Goal: Task Accomplishment & Management: Use online tool/utility

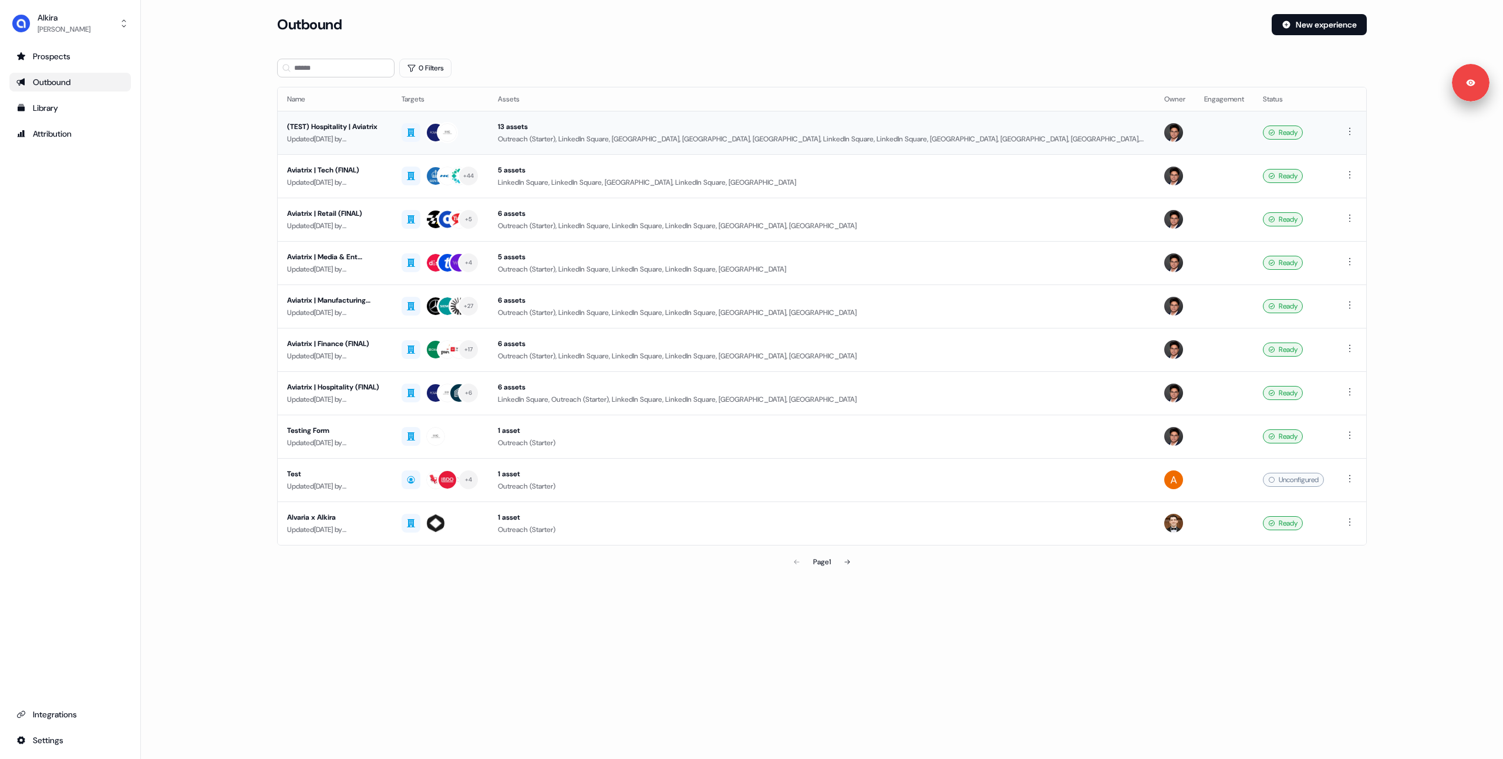
click at [363, 136] on div "Updated [DATE] by [PERSON_NAME]" at bounding box center [335, 139] width 96 height 12
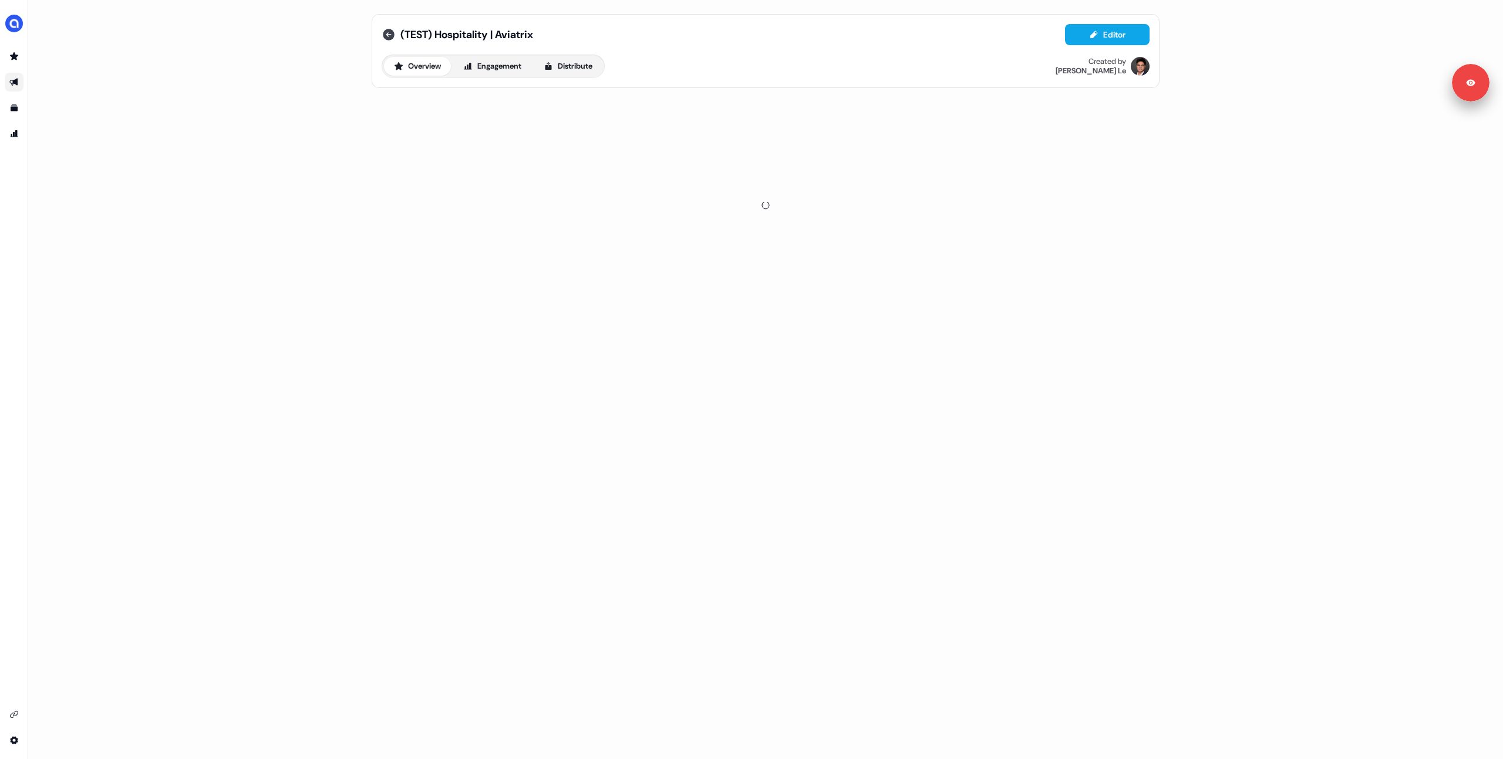
click at [386, 36] on icon at bounding box center [389, 35] width 12 height 12
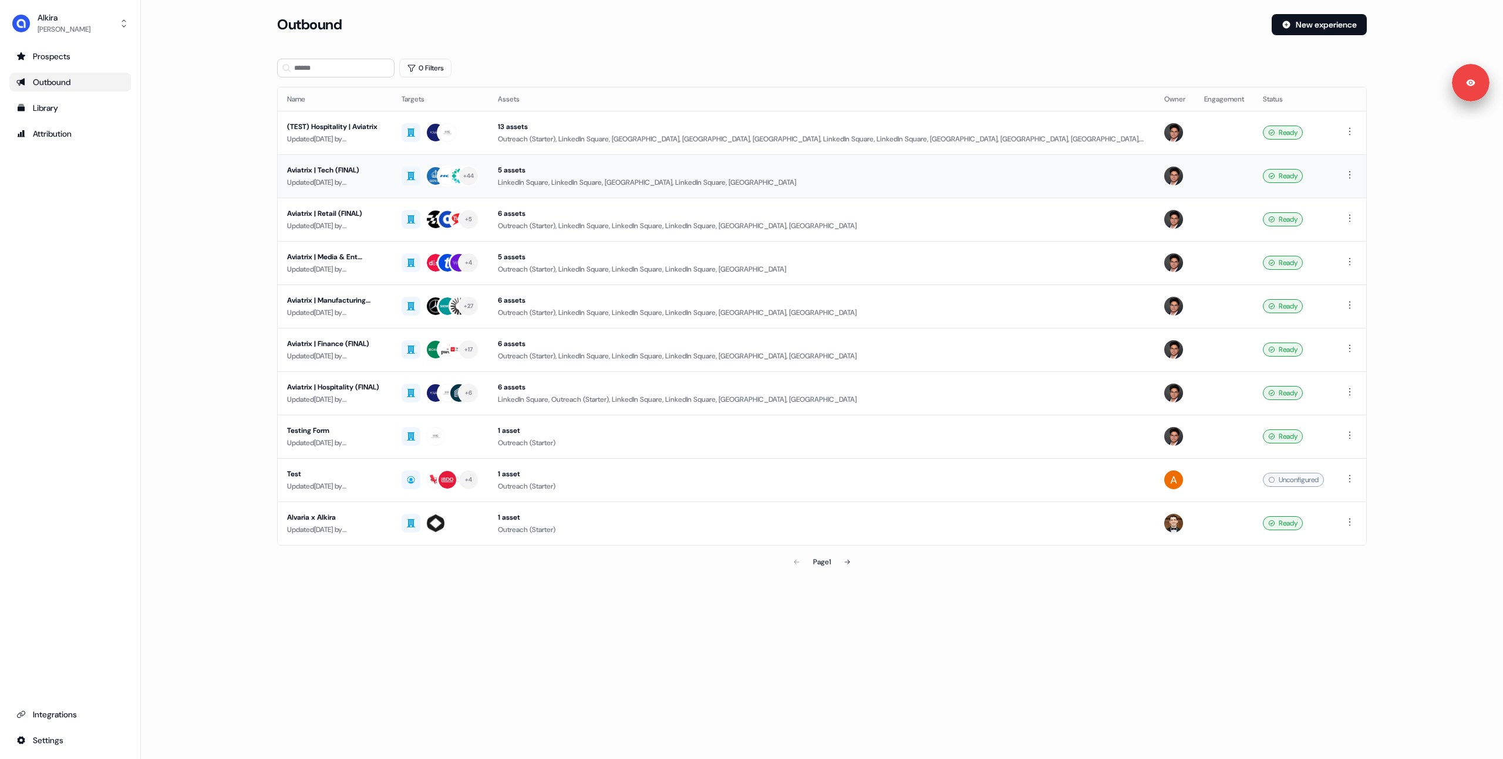
click at [364, 180] on div "Updated [DATE] by [PERSON_NAME]" at bounding box center [335, 183] width 96 height 12
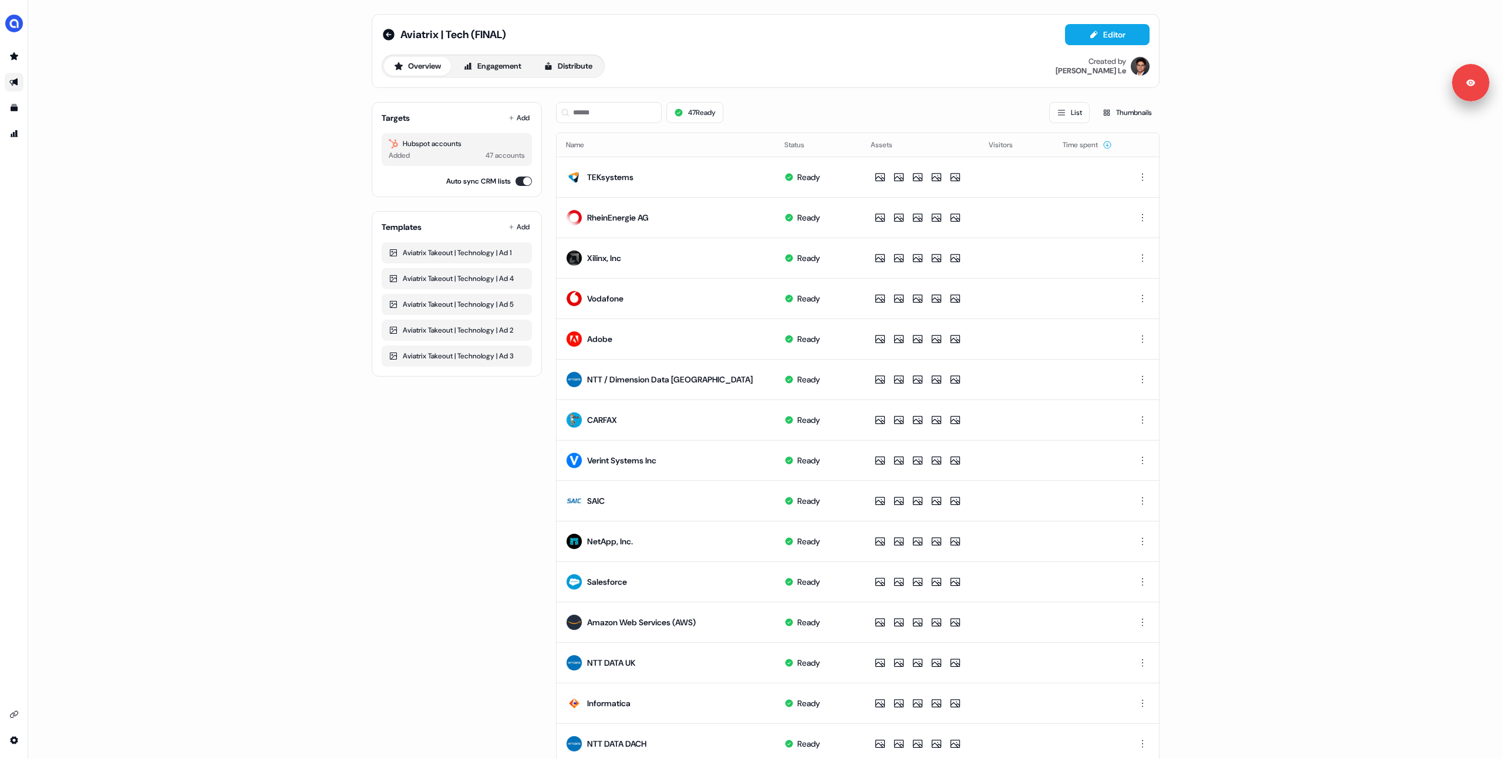
click at [318, 180] on div "Aviatrix | Tech (FINAL) Editor Overview Engagement Distribute Created by [PERSO…" at bounding box center [765, 379] width 1474 height 759
click at [385, 33] on icon at bounding box center [389, 35] width 12 height 12
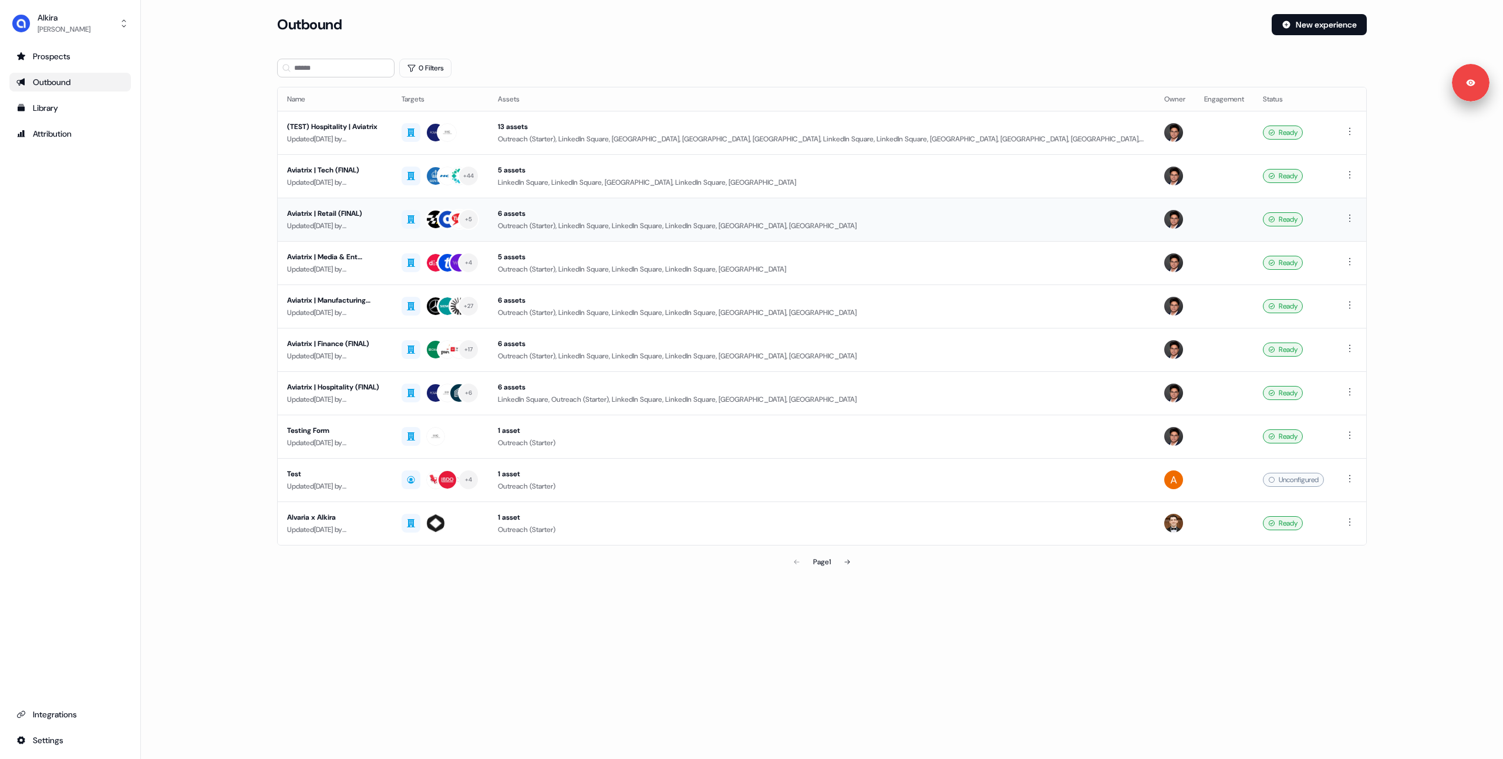
click at [380, 213] on div "Aviatrix | Retail (FINAL)" at bounding box center [335, 214] width 96 height 12
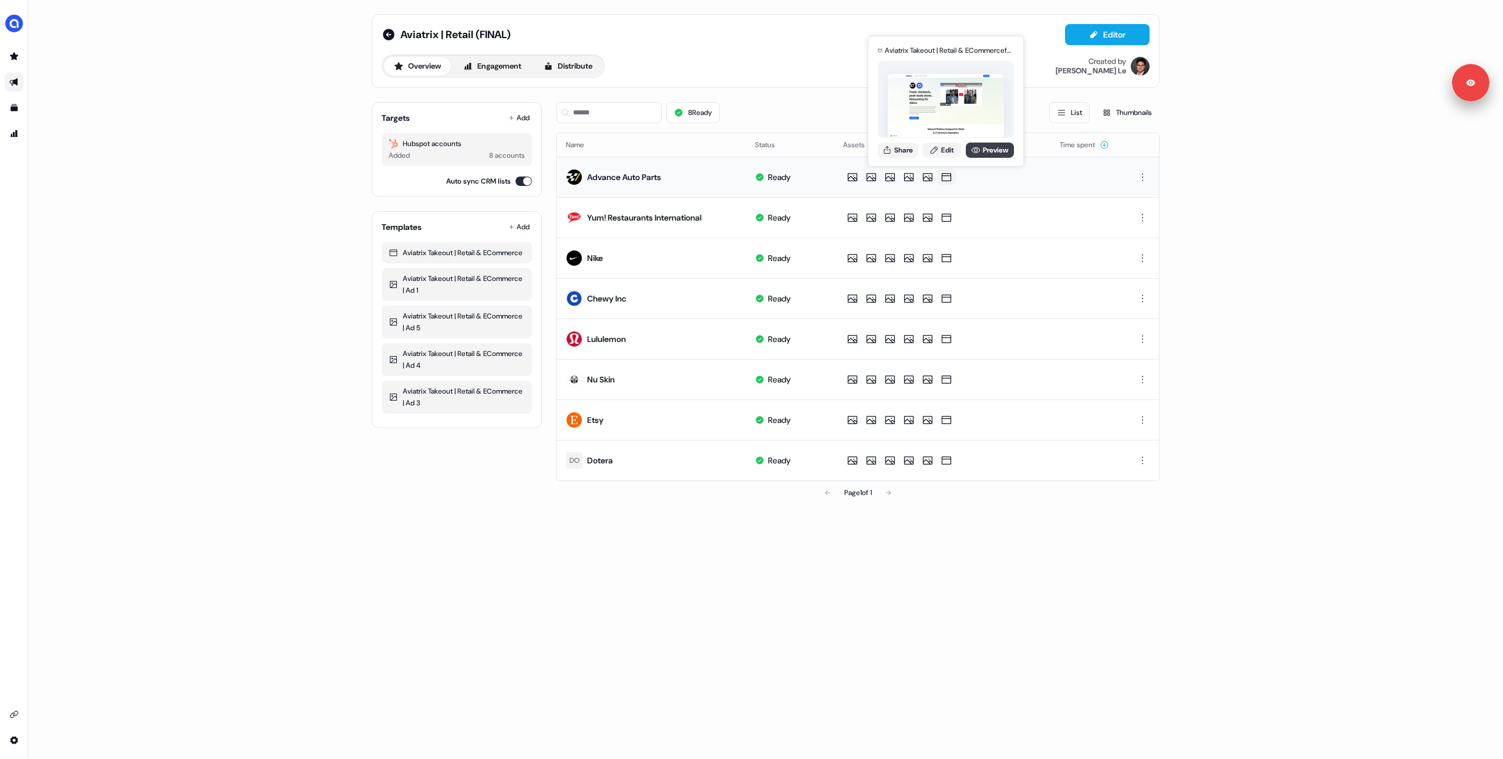
click at [980, 150] on link "Preview" at bounding box center [989, 150] width 48 height 15
click at [738, 63] on div "Overview Engagement Distribute Created by [PERSON_NAME]" at bounding box center [766, 66] width 768 height 23
click at [252, 224] on div "Aviatrix | Retail (FINAL) Editor Overview Engagement Distribute Created by [PER…" at bounding box center [765, 379] width 1474 height 759
click at [178, 205] on div "Aviatrix | Retail (FINAL) Editor Overview Engagement Distribute Created by [PER…" at bounding box center [765, 379] width 1474 height 759
click at [389, 31] on icon at bounding box center [389, 35] width 12 height 12
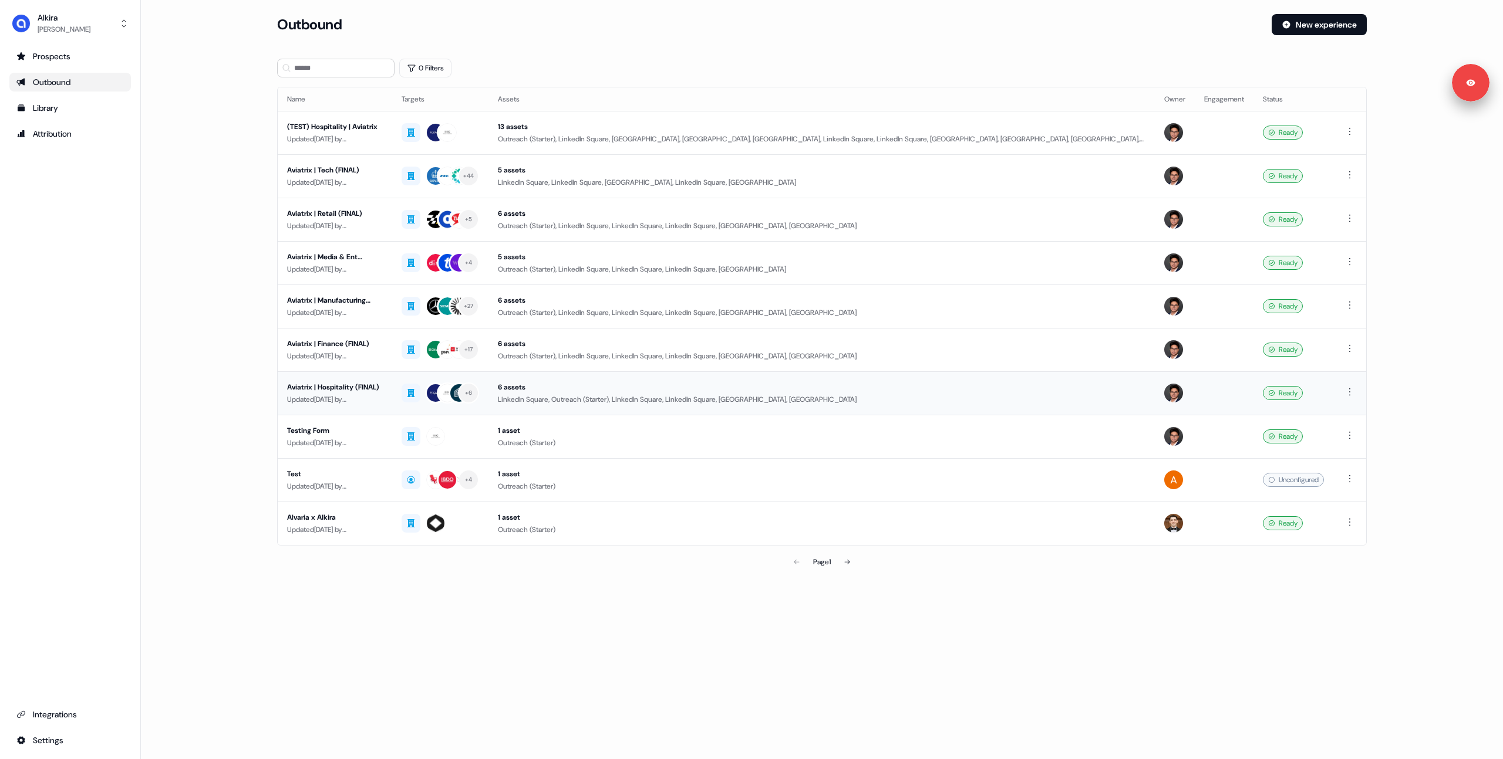
click at [352, 385] on div "Aviatrix | Hospitality (FINAL)" at bounding box center [335, 388] width 96 height 12
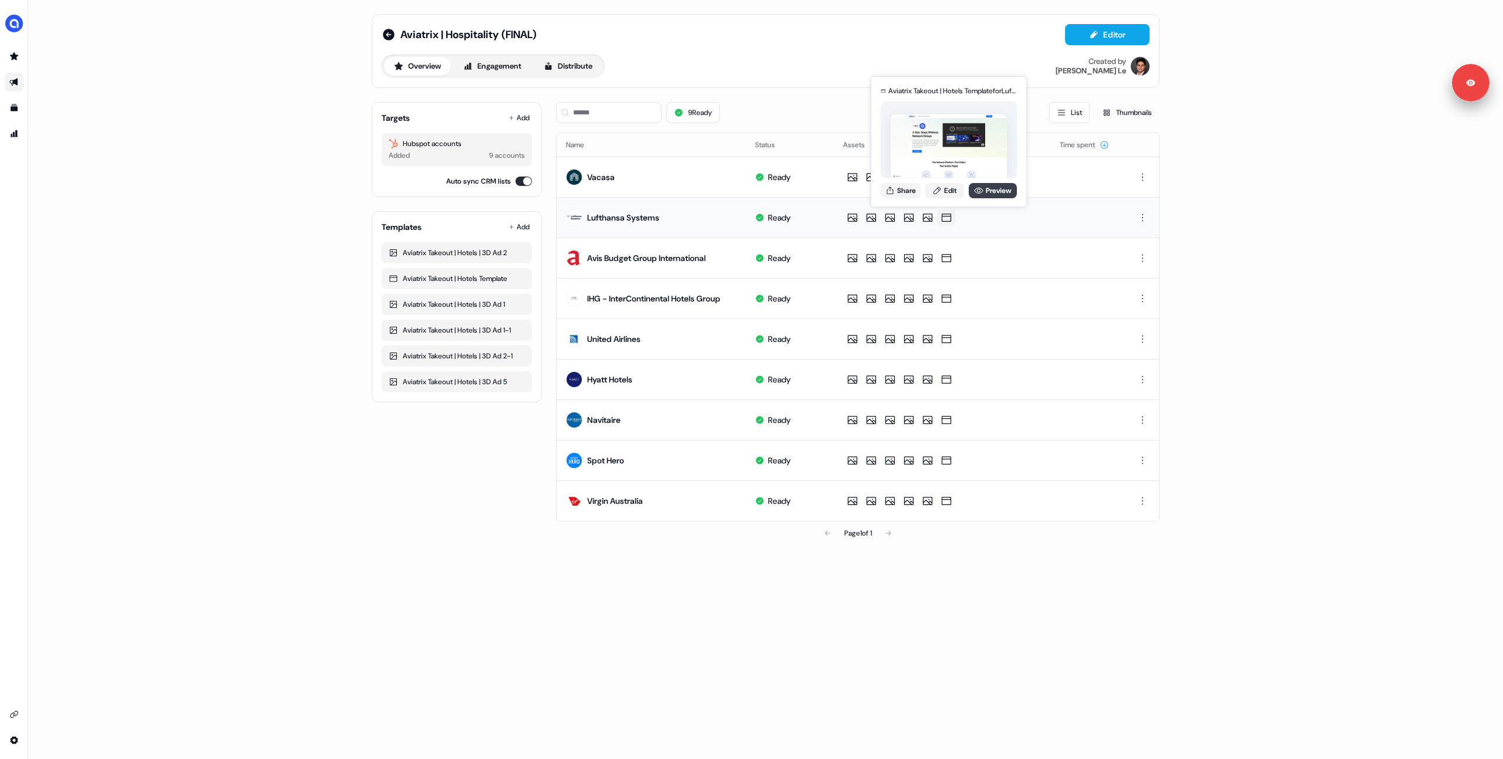
click at [988, 193] on link "Preview" at bounding box center [992, 190] width 48 height 15
click at [389, 34] on icon at bounding box center [389, 35] width 12 height 12
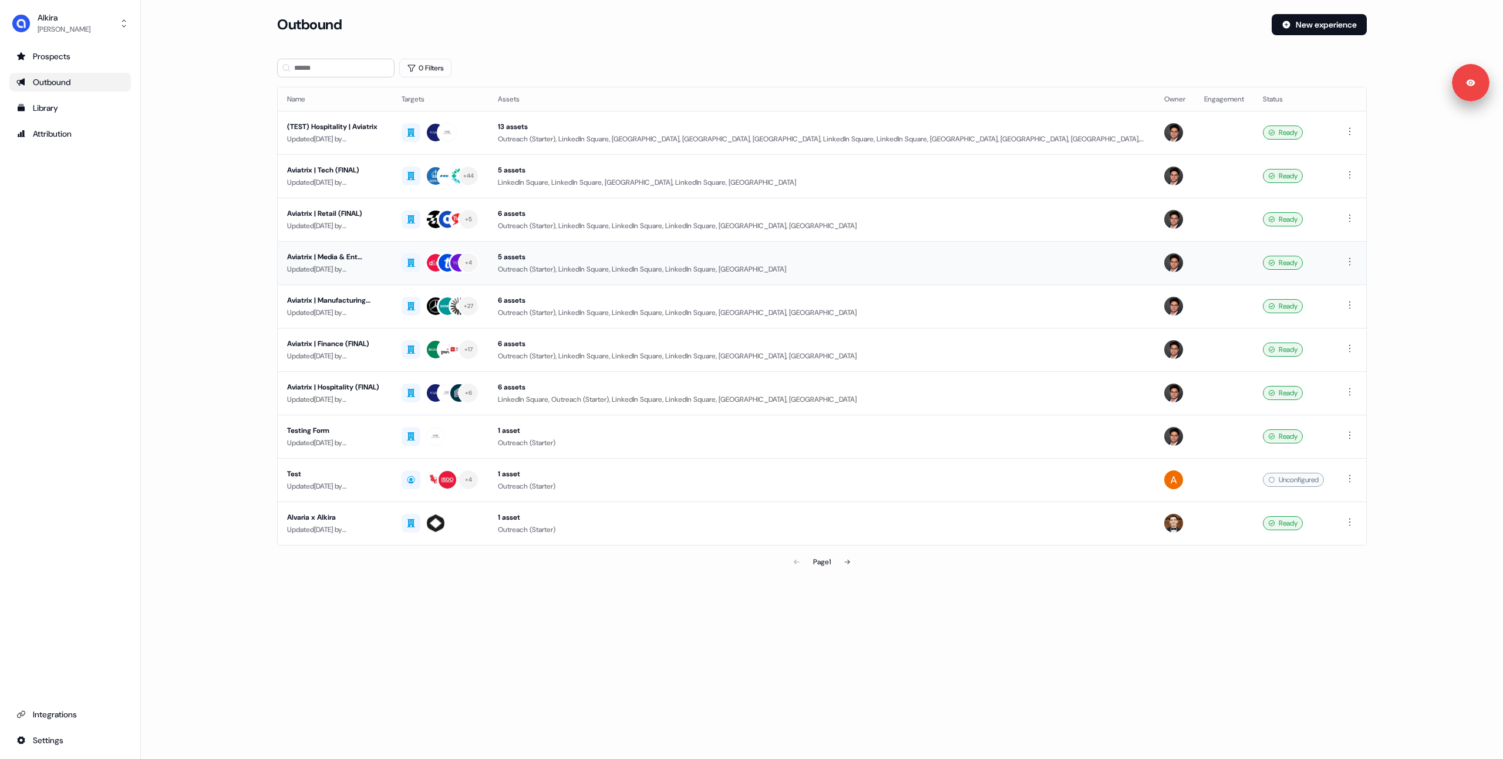
click at [360, 264] on div "Updated [DATE] by [PERSON_NAME]" at bounding box center [335, 270] width 96 height 12
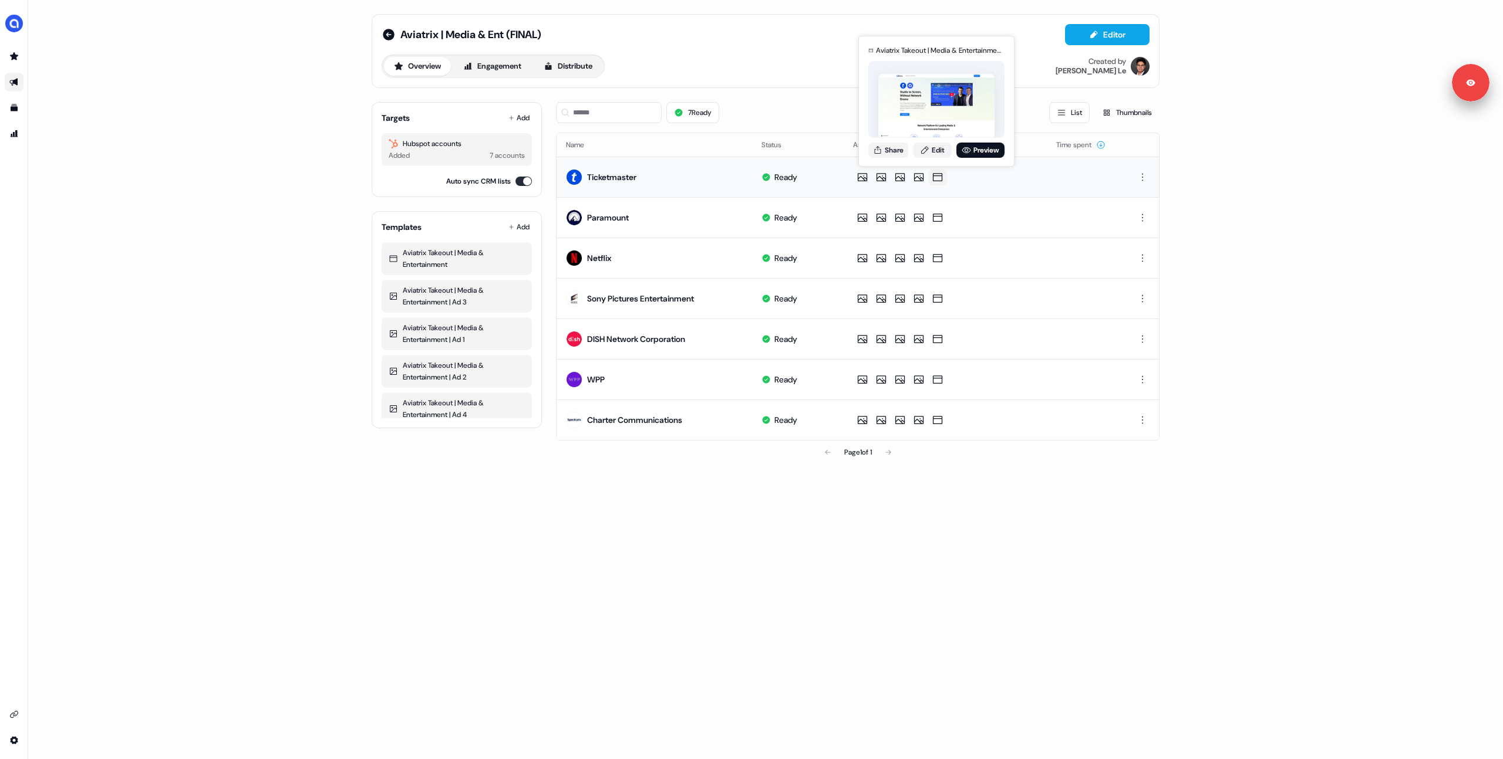
click at [980, 157] on div "Aviatrix Takeout | Media & Entertainment for Ticketmaster Share Edit Preview" at bounding box center [936, 101] width 141 height 123
click at [982, 151] on link "Preview" at bounding box center [980, 150] width 48 height 15
click at [391, 29] on icon at bounding box center [389, 35] width 14 height 14
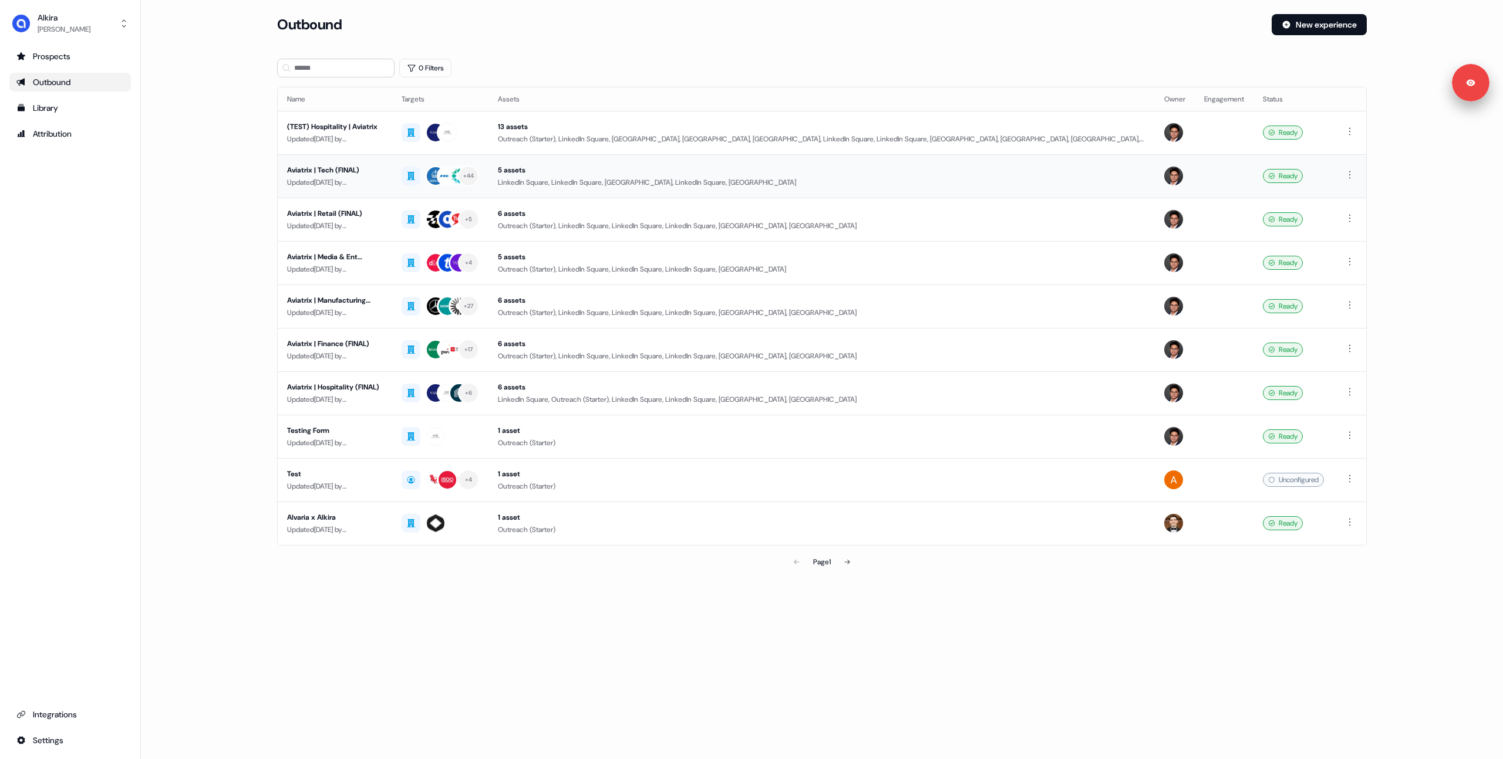
click at [380, 180] on div "Updated [DATE] by [PERSON_NAME]" at bounding box center [335, 183] width 96 height 12
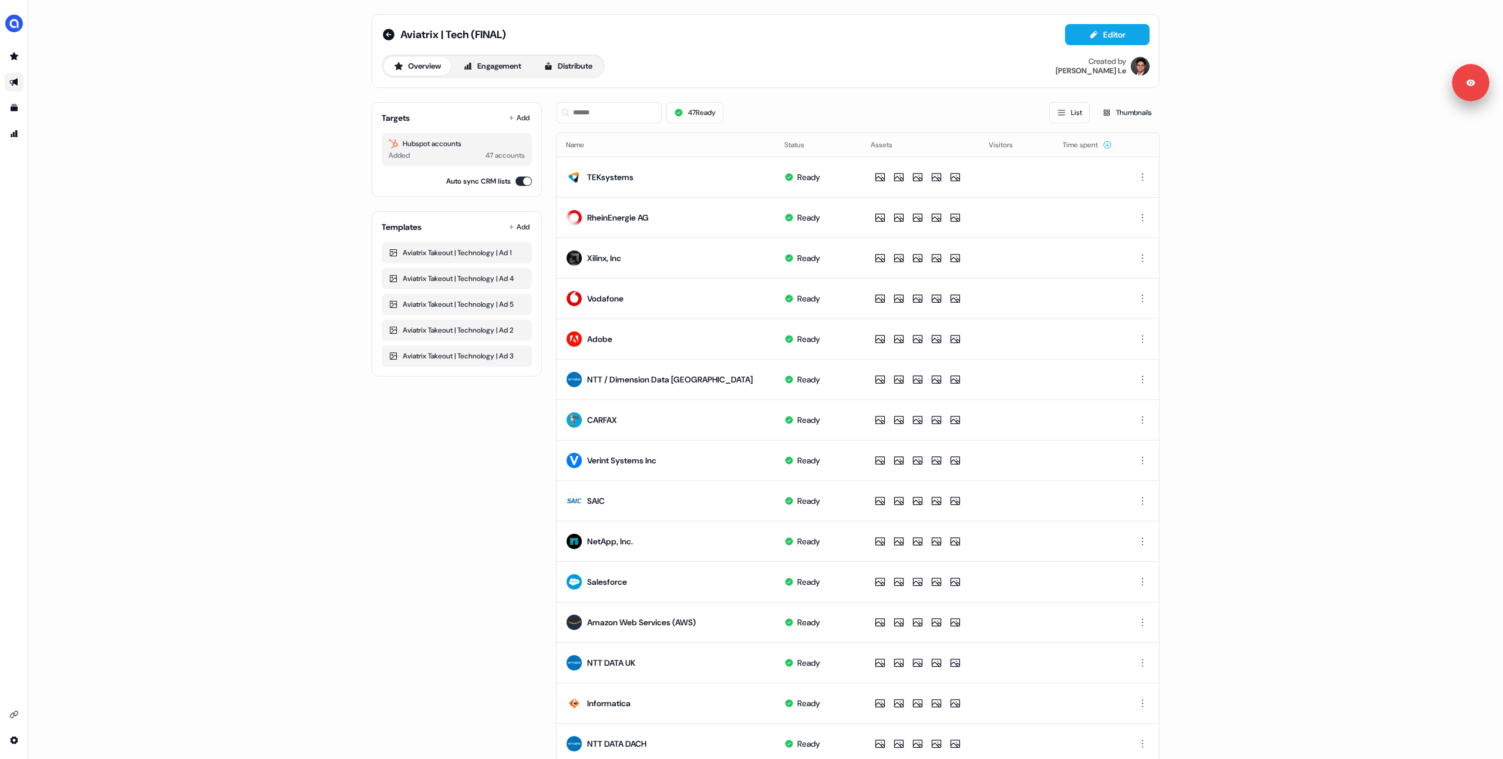
click at [408, 421] on div "Targets Add Hubspot accounts Added 47 accounts Auto sync CRM lists Templates Ad…" at bounding box center [457, 542] width 170 height 898
click at [560, 57] on button "Distribute" at bounding box center [568, 66] width 69 height 19
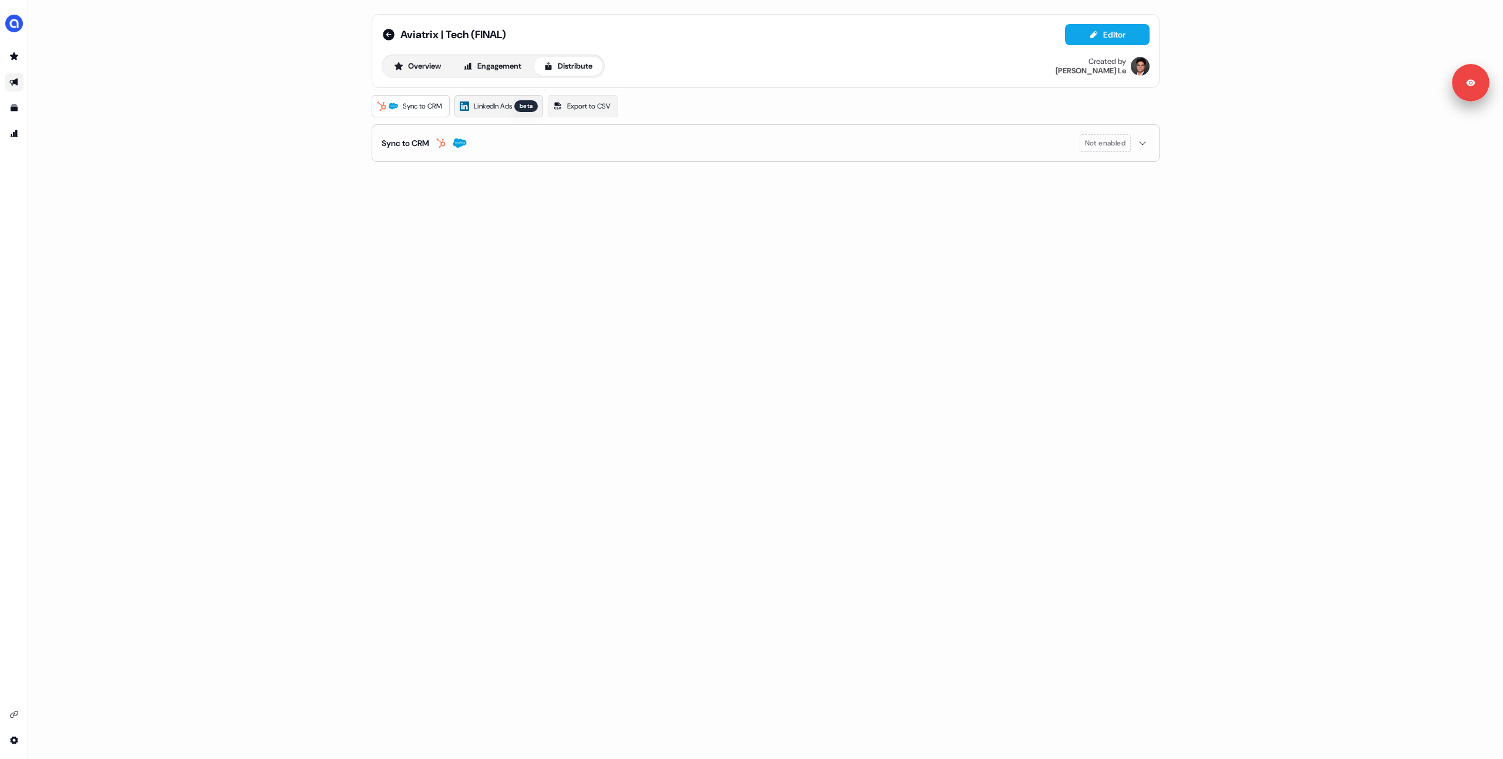
click at [503, 115] on link "LinkedIn Ads beta" at bounding box center [498, 106] width 89 height 22
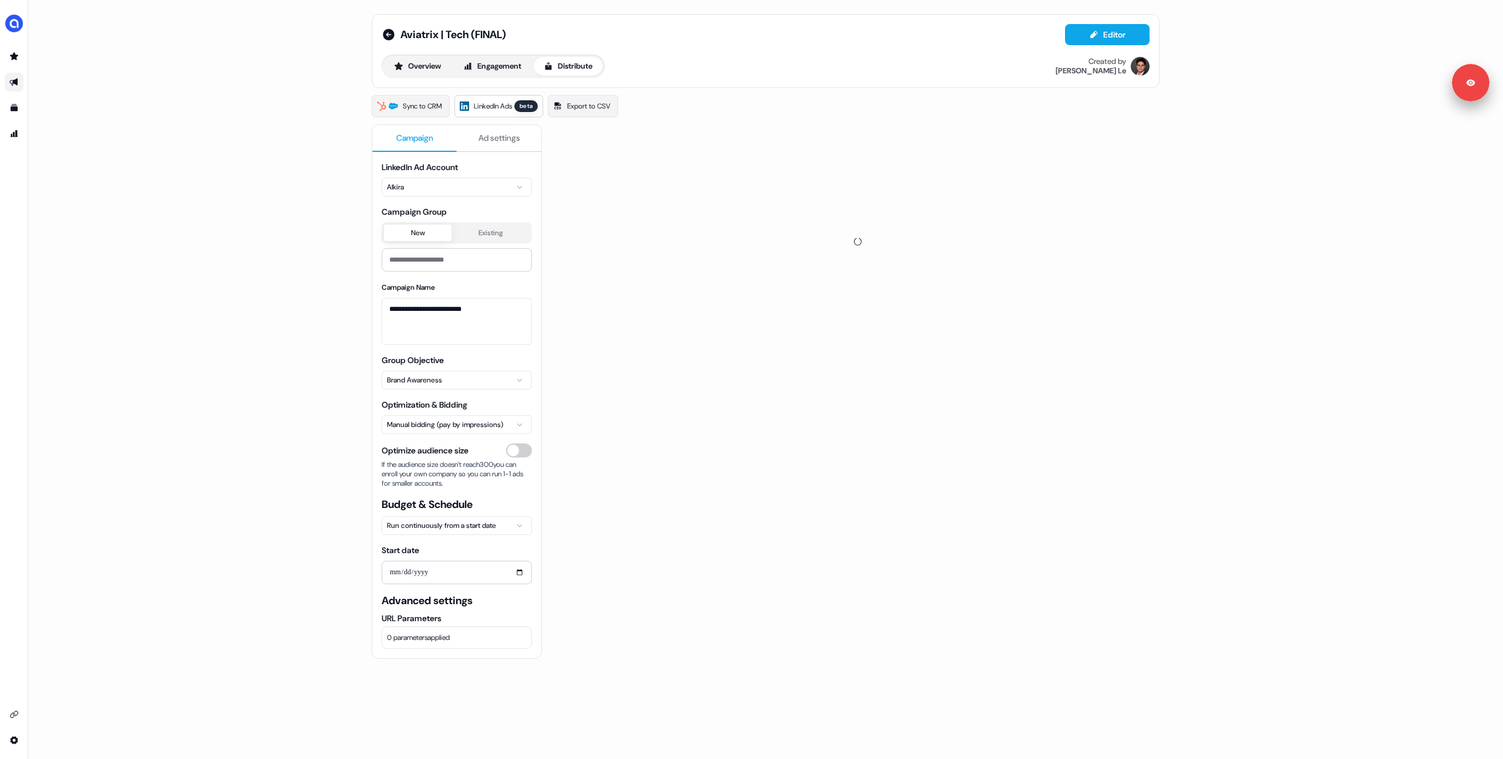
click at [487, 142] on span "Ad settings" at bounding box center [499, 138] width 42 height 12
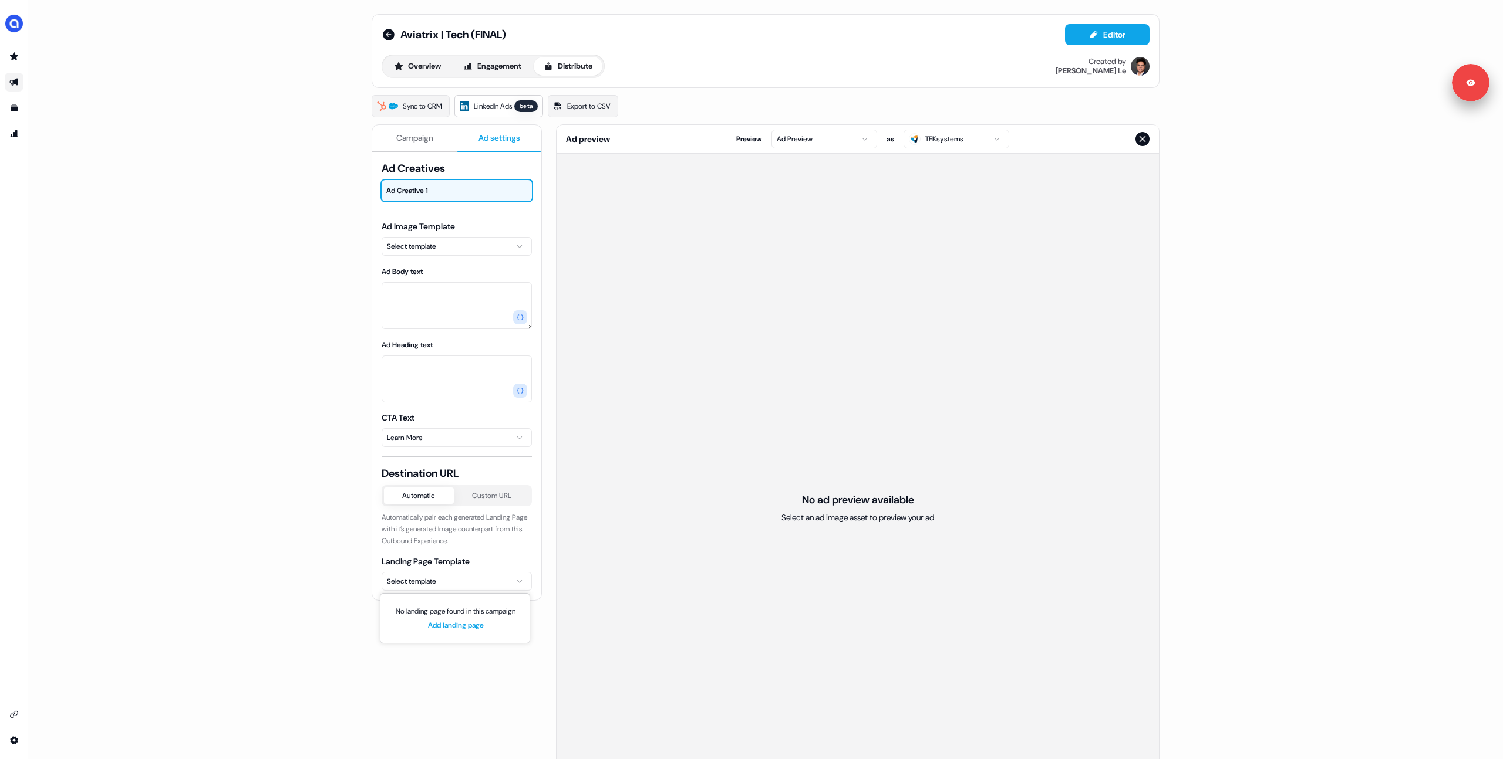
click at [433, 574] on html "Signed in as [PERSON_NAME] Sign out For the best experience switch devices to a…" at bounding box center [751, 379] width 1503 height 759
click at [334, 503] on html "Signed in as [PERSON_NAME] Sign out For the best experience switch devices to a…" at bounding box center [751, 379] width 1503 height 759
click at [387, 36] on icon at bounding box center [389, 35] width 12 height 12
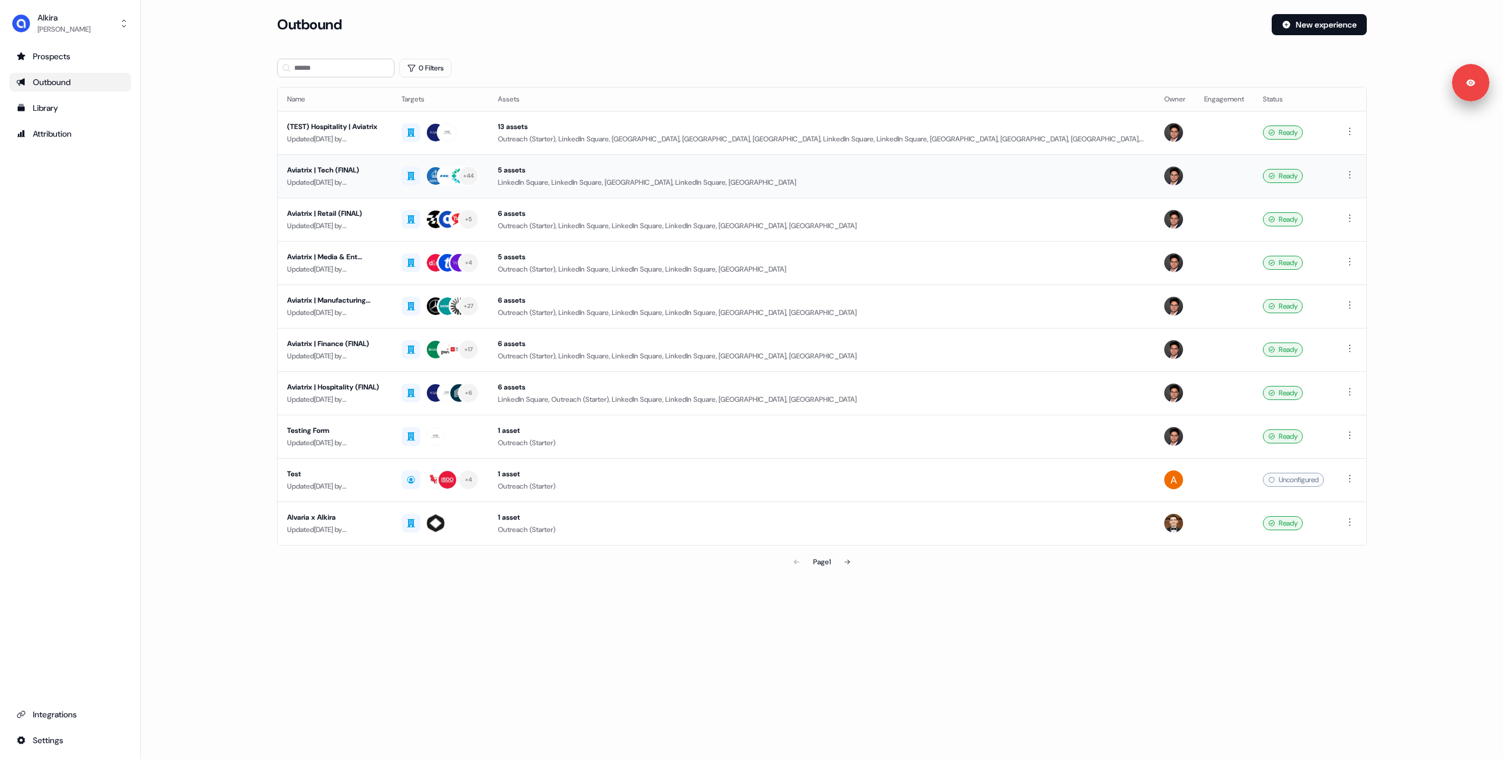
click at [380, 181] on div "Updated [DATE] by [PERSON_NAME]" at bounding box center [335, 183] width 96 height 12
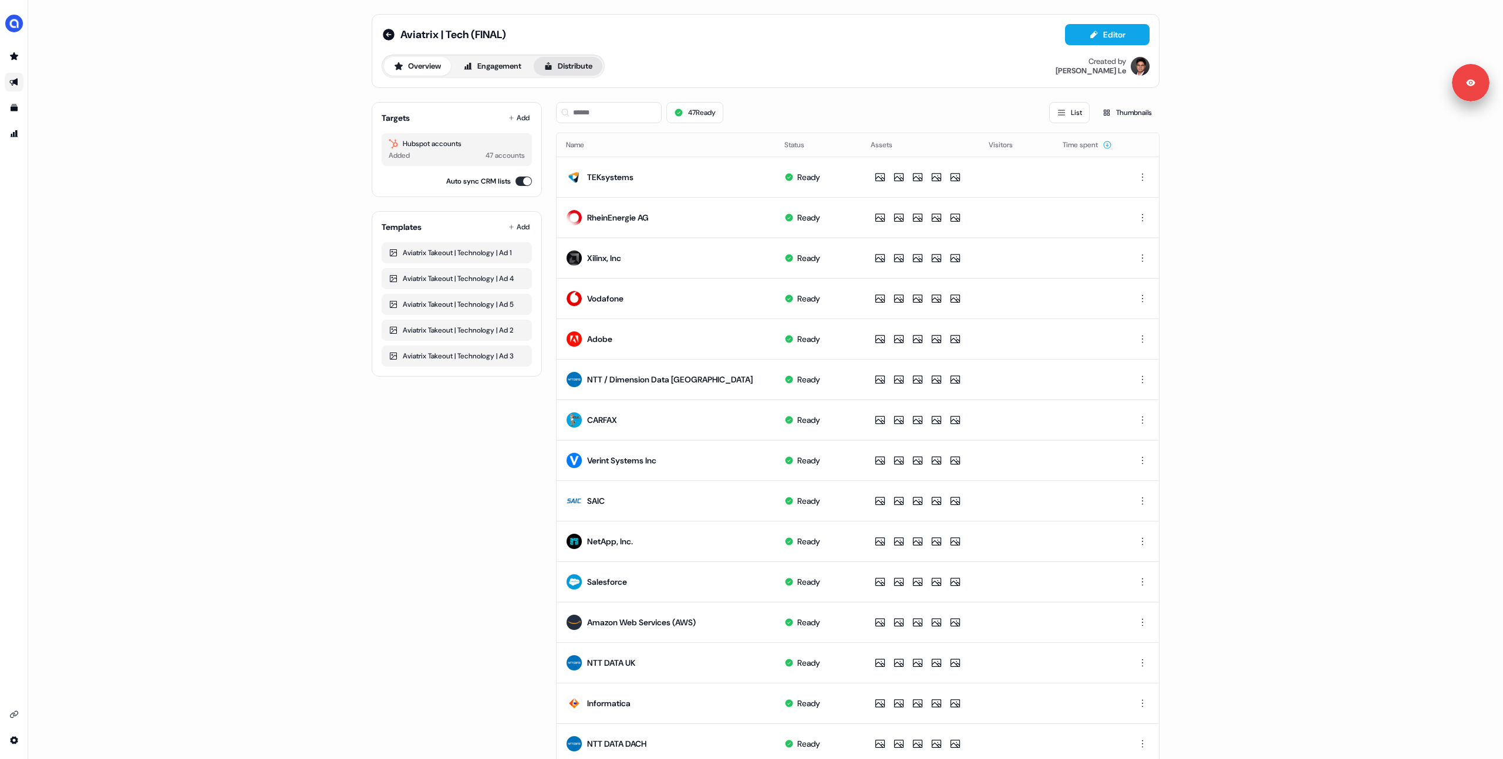
click at [581, 65] on button "Distribute" at bounding box center [568, 66] width 69 height 19
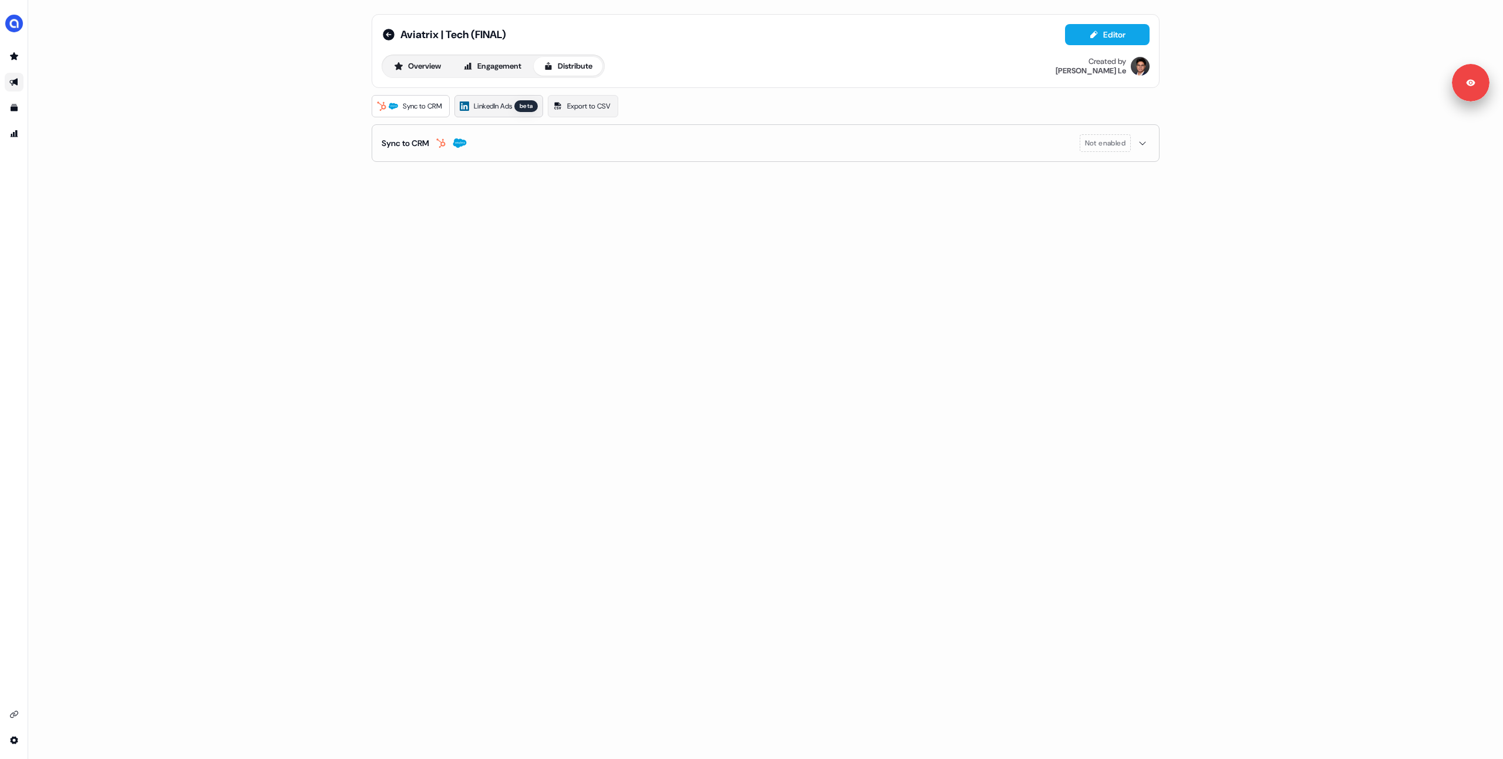
click at [501, 107] on span "LinkedIn Ads" at bounding box center [493, 106] width 38 height 12
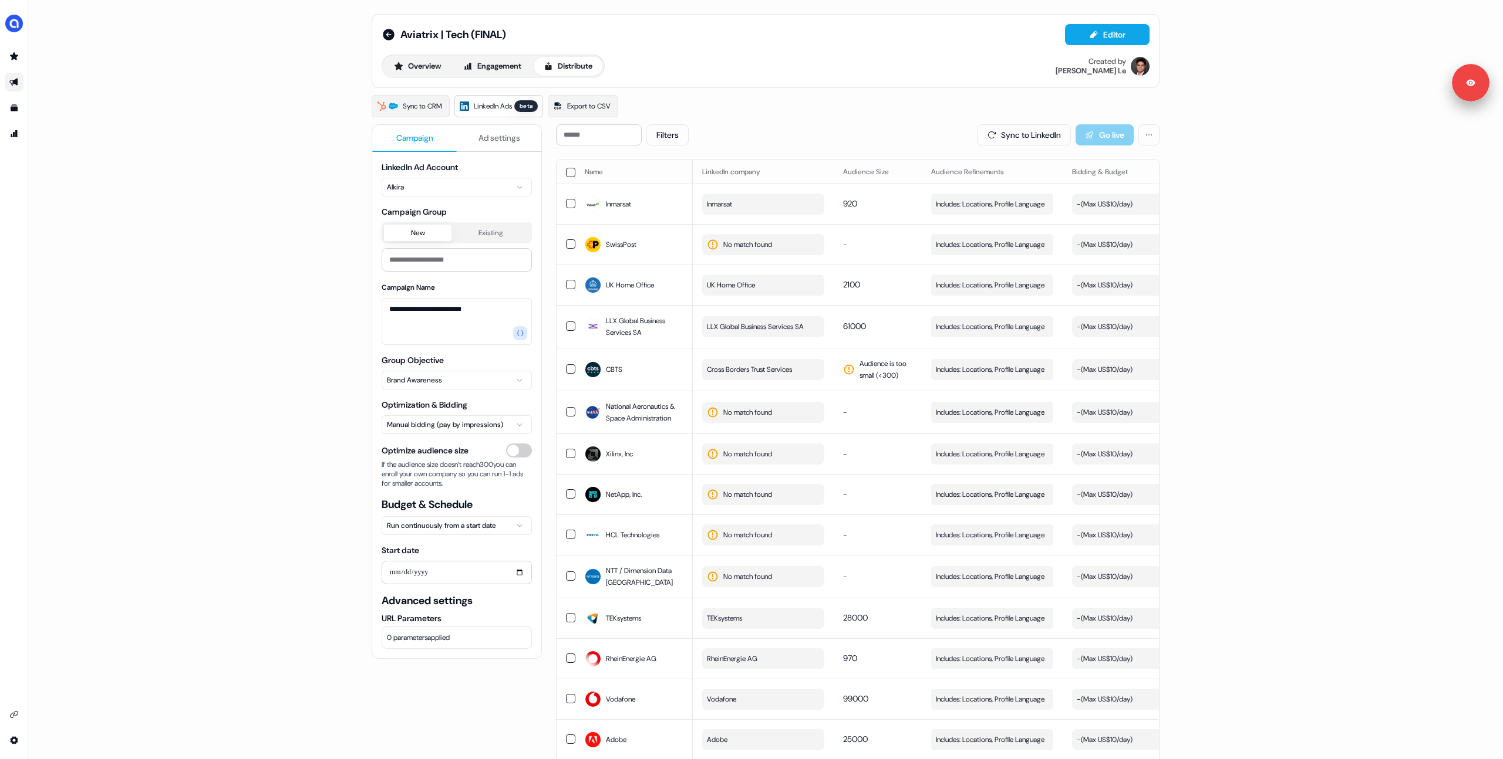
click at [873, 136] on div "Filters Sync to LinkedIn Go live" at bounding box center [857, 134] width 603 height 21
click at [563, 175] on th at bounding box center [565, 171] width 19 height 23
click at [569, 172] on button "button" at bounding box center [570, 172] width 9 height 9
click at [1072, 133] on button "Update Bidding & Budget" at bounding box center [1074, 134] width 124 height 21
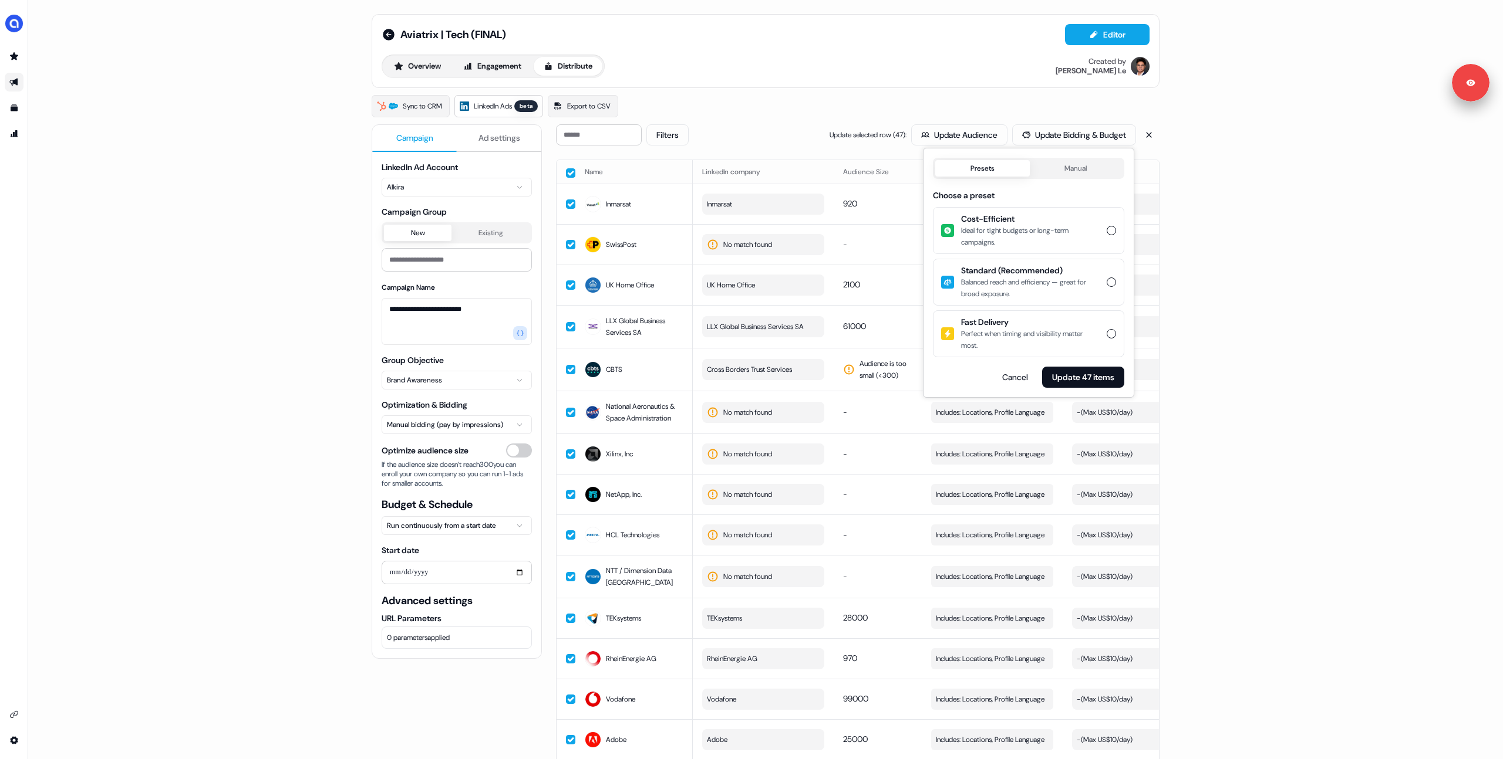
click at [1386, 286] on div "**********" at bounding box center [765, 379] width 1474 height 759
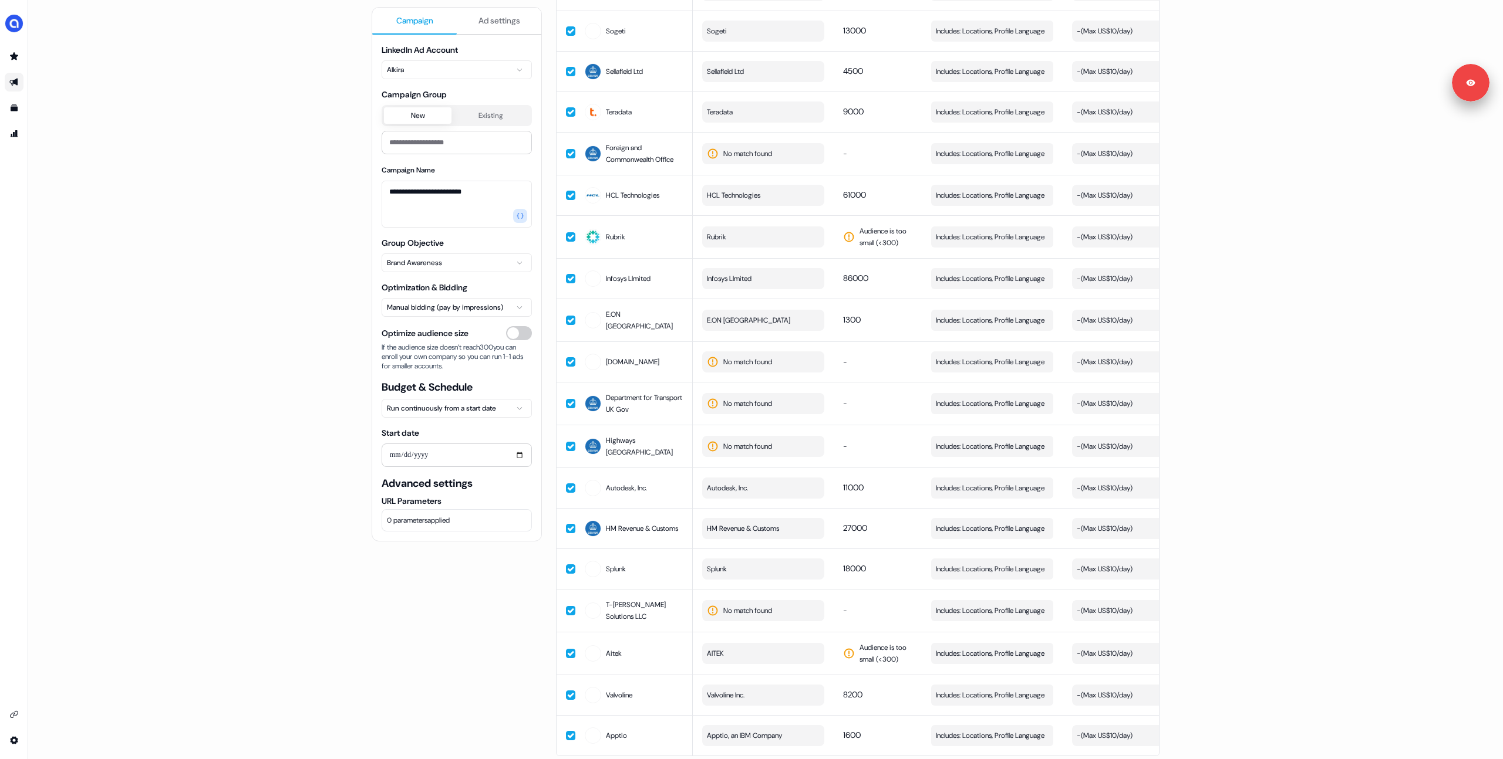
scroll to position [1389, 0]
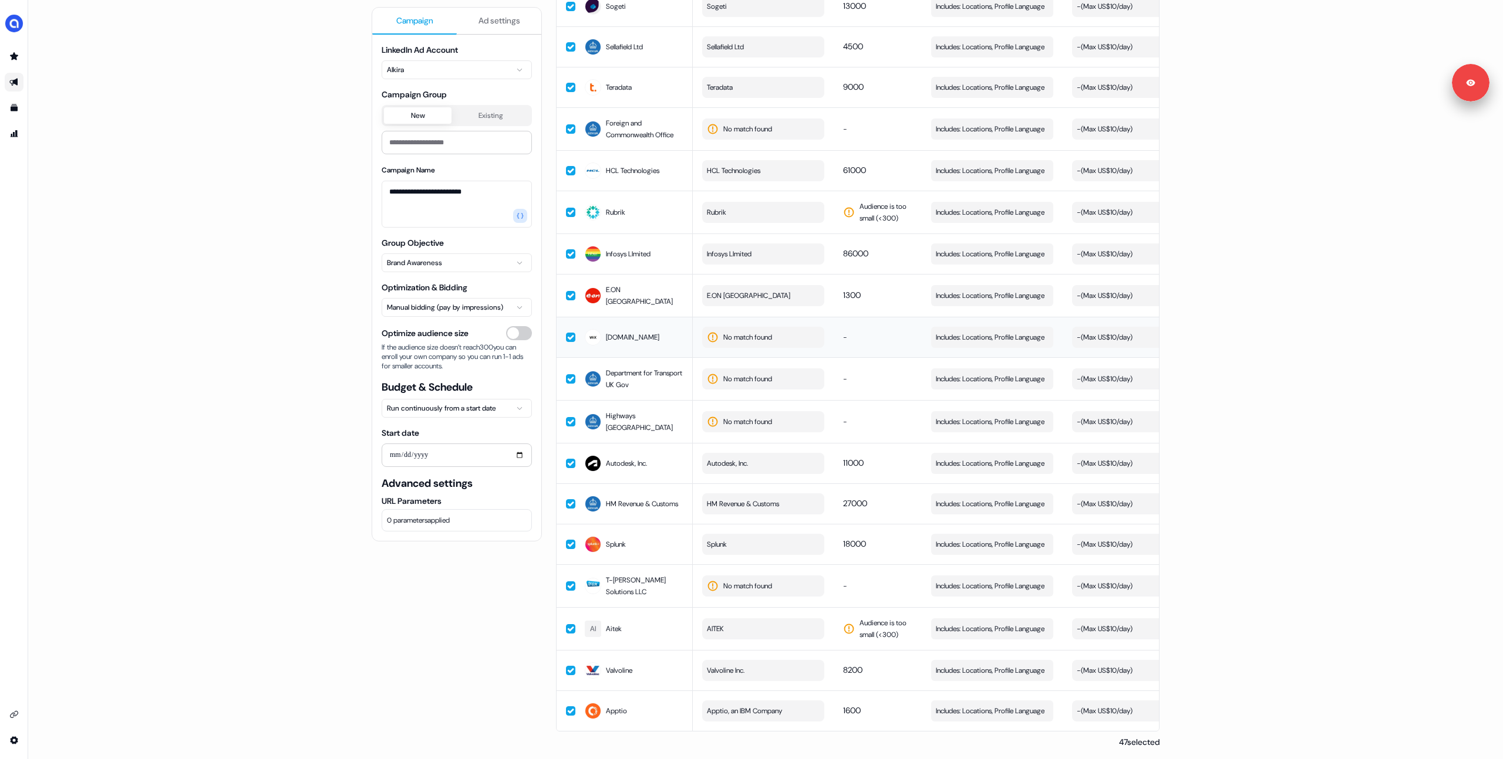
click at [744, 332] on span "No match found" at bounding box center [747, 338] width 49 height 12
type input "*******"
click at [711, 383] on button "Suggestions" at bounding box center [712, 380] width 9 height 9
click at [462, 583] on div "**********" at bounding box center [457, 379] width 170 height 759
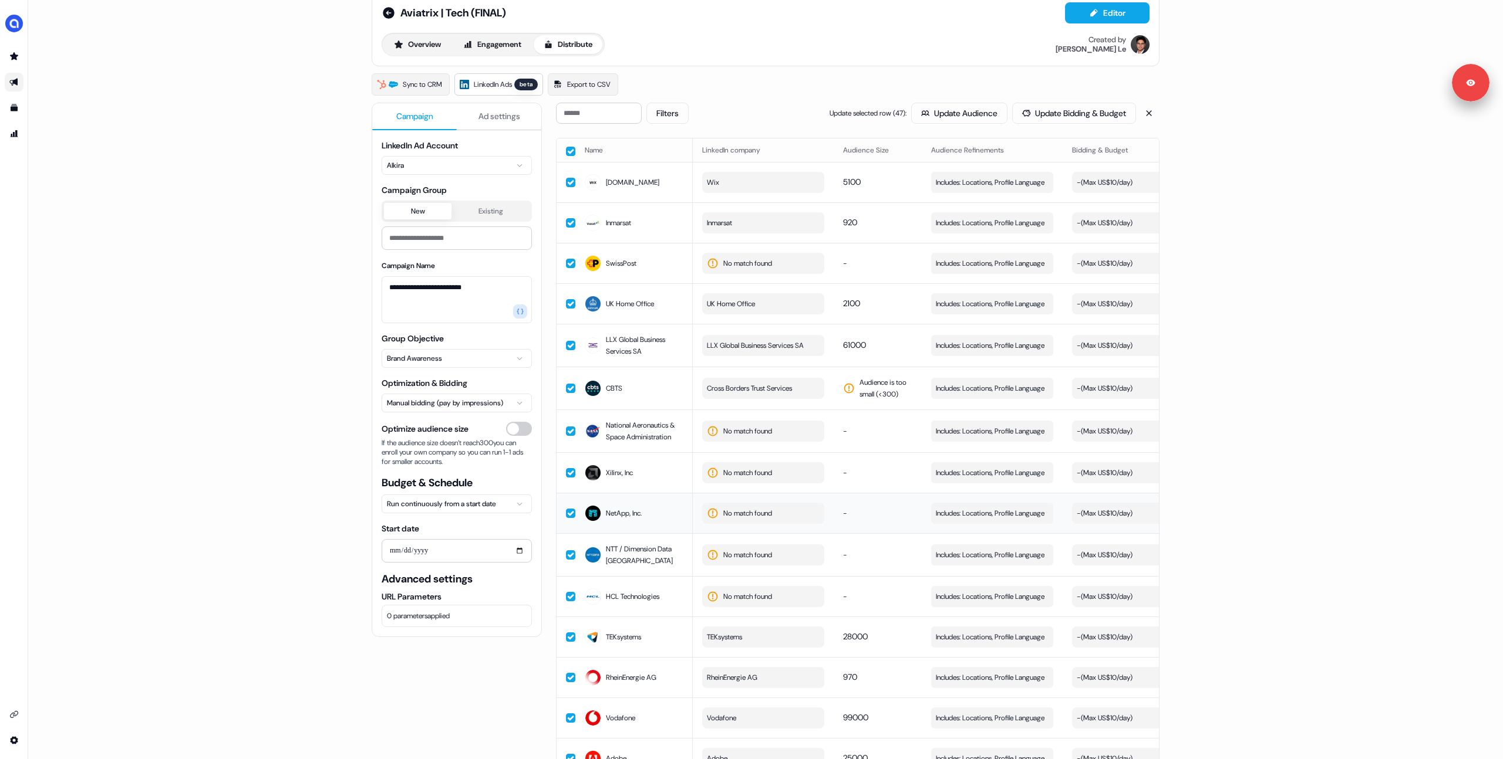
scroll to position [18, 0]
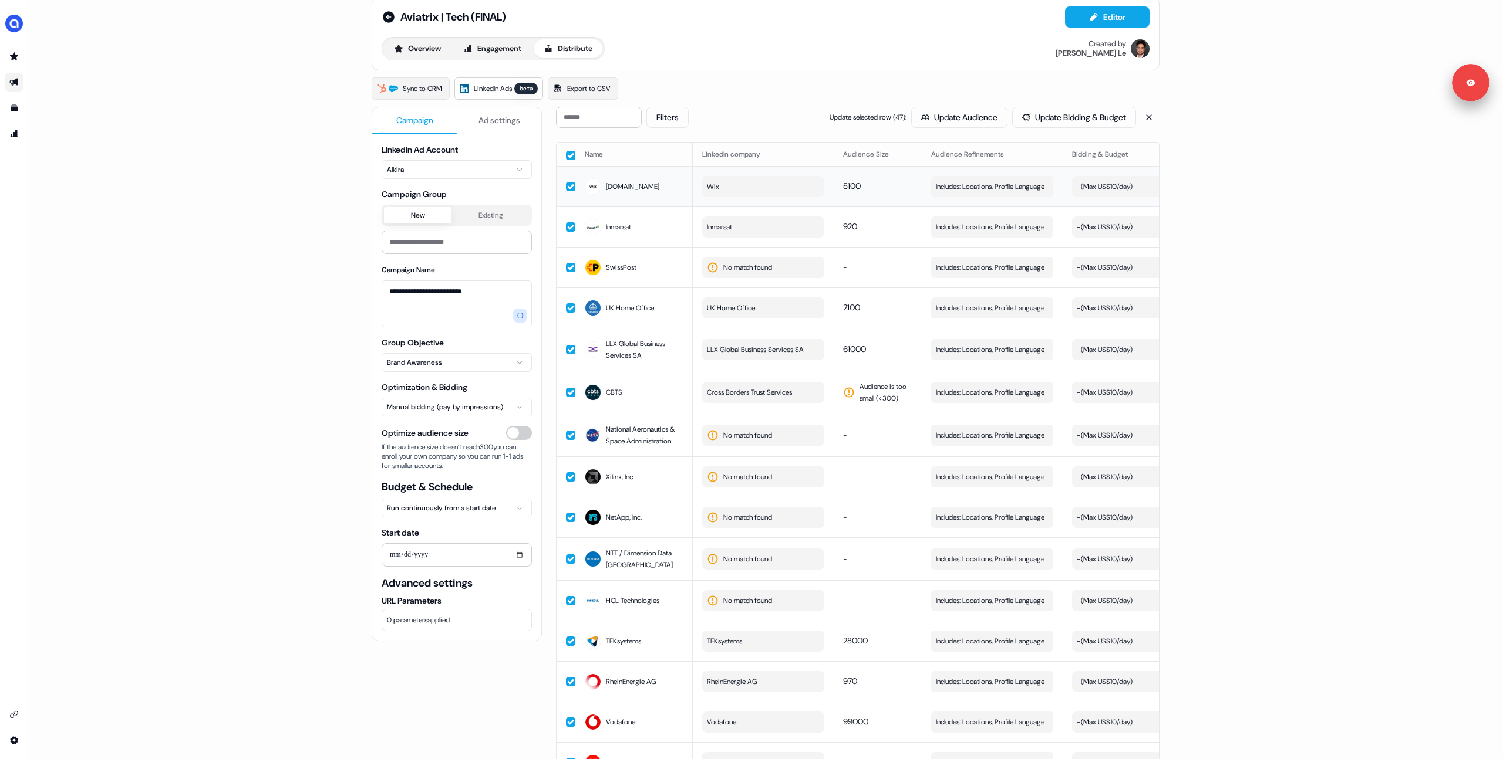
click at [730, 190] on button "Wix" at bounding box center [763, 186] width 122 height 21
click at [1204, 178] on div "**********" at bounding box center [765, 379] width 1474 height 759
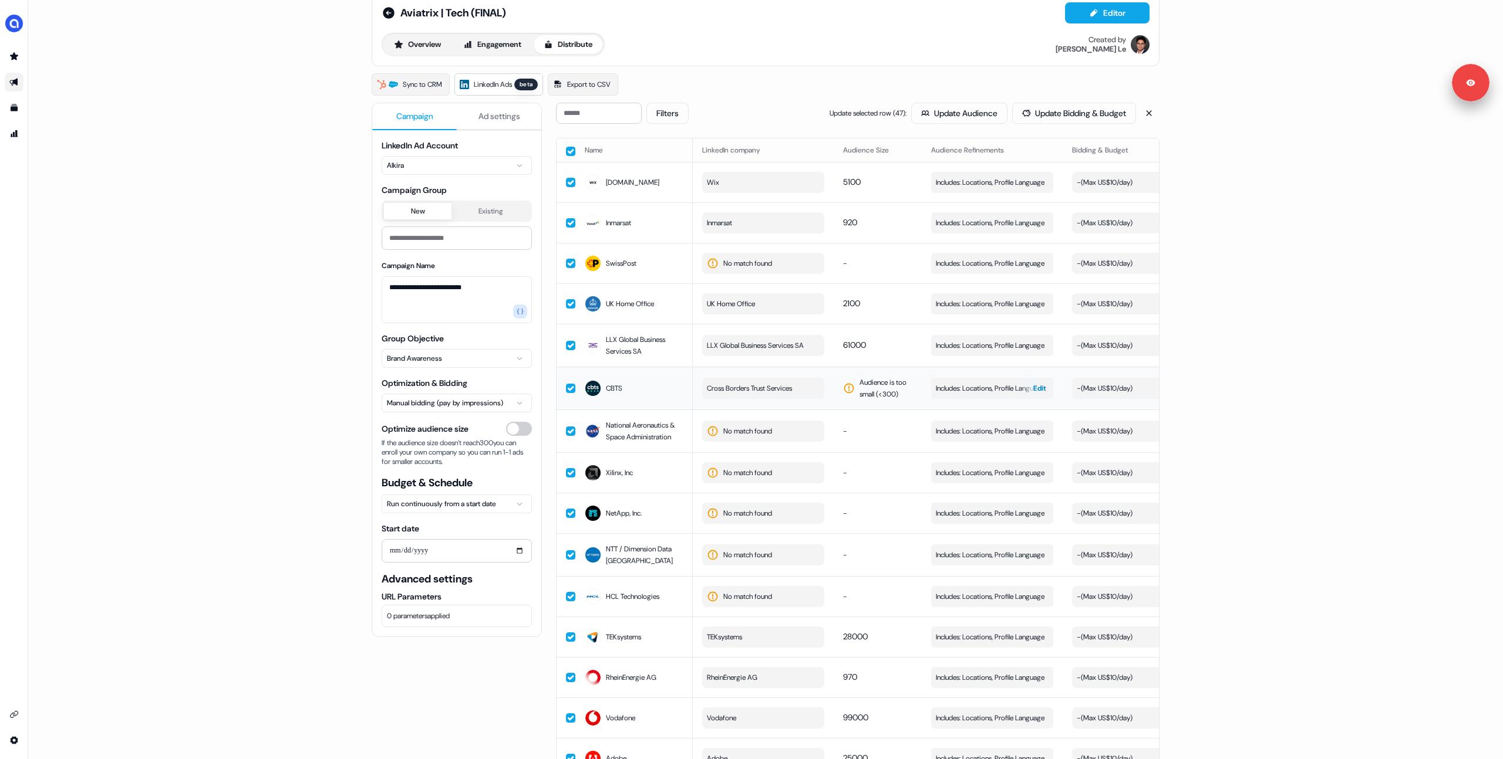
click at [1034, 390] on span "Edit" at bounding box center [1039, 389] width 13 height 12
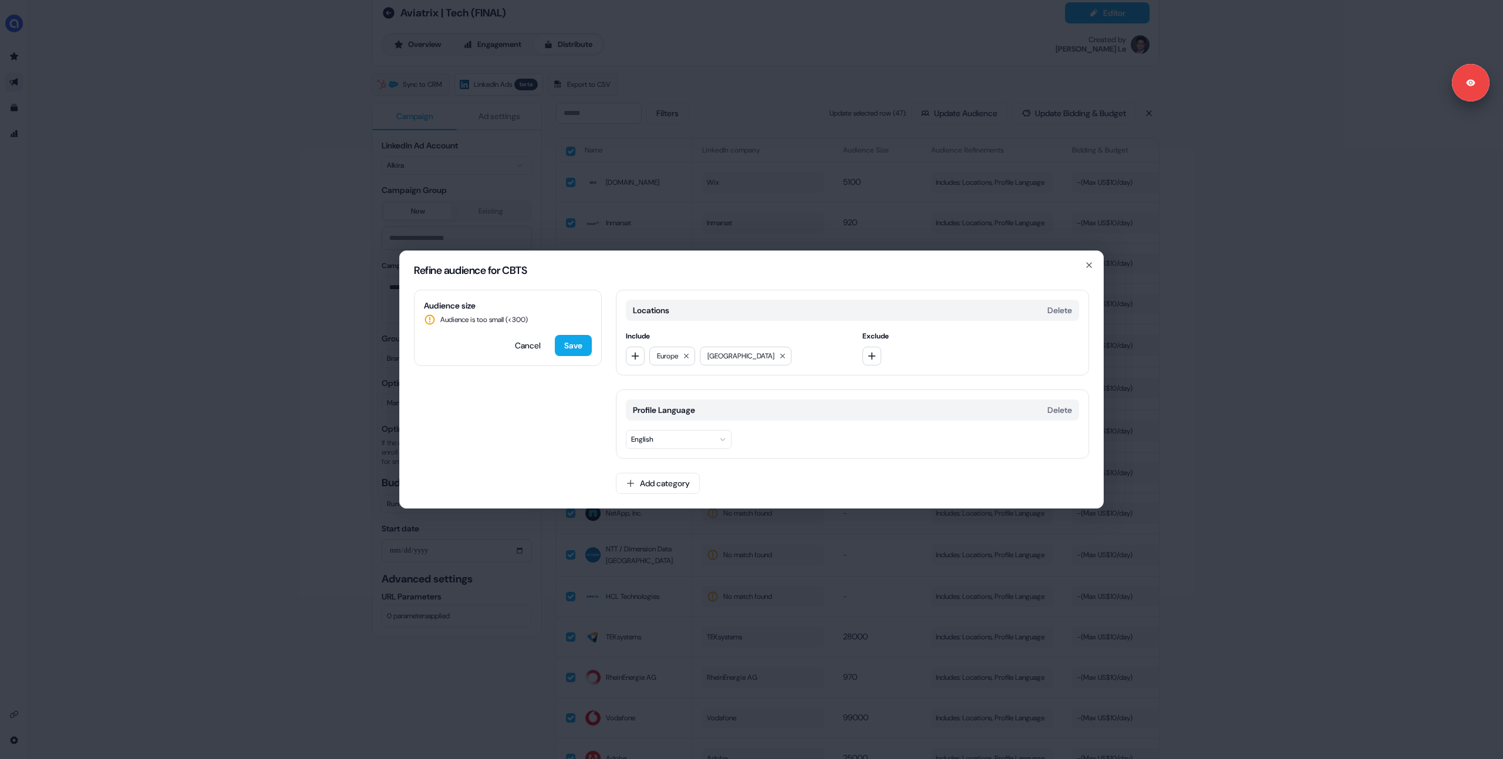
click at [300, 336] on div "Refine audience for CBTS Audience size Audience is too small (< 300 ) Cancel Sa…" at bounding box center [751, 379] width 1503 height 759
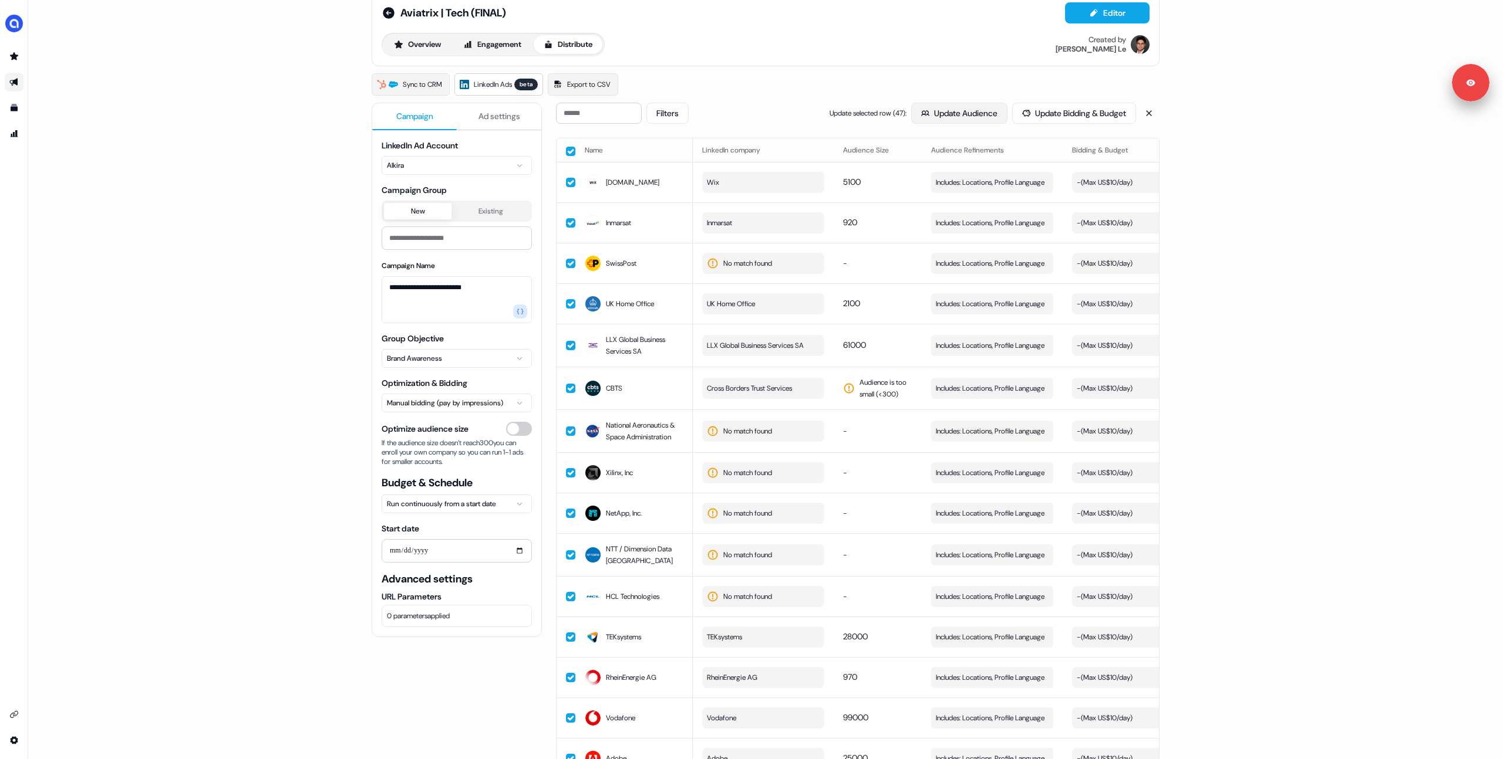
click at [953, 120] on button "Update Audience" at bounding box center [959, 113] width 96 height 21
click at [936, 116] on button "Update Audience" at bounding box center [959, 113] width 96 height 21
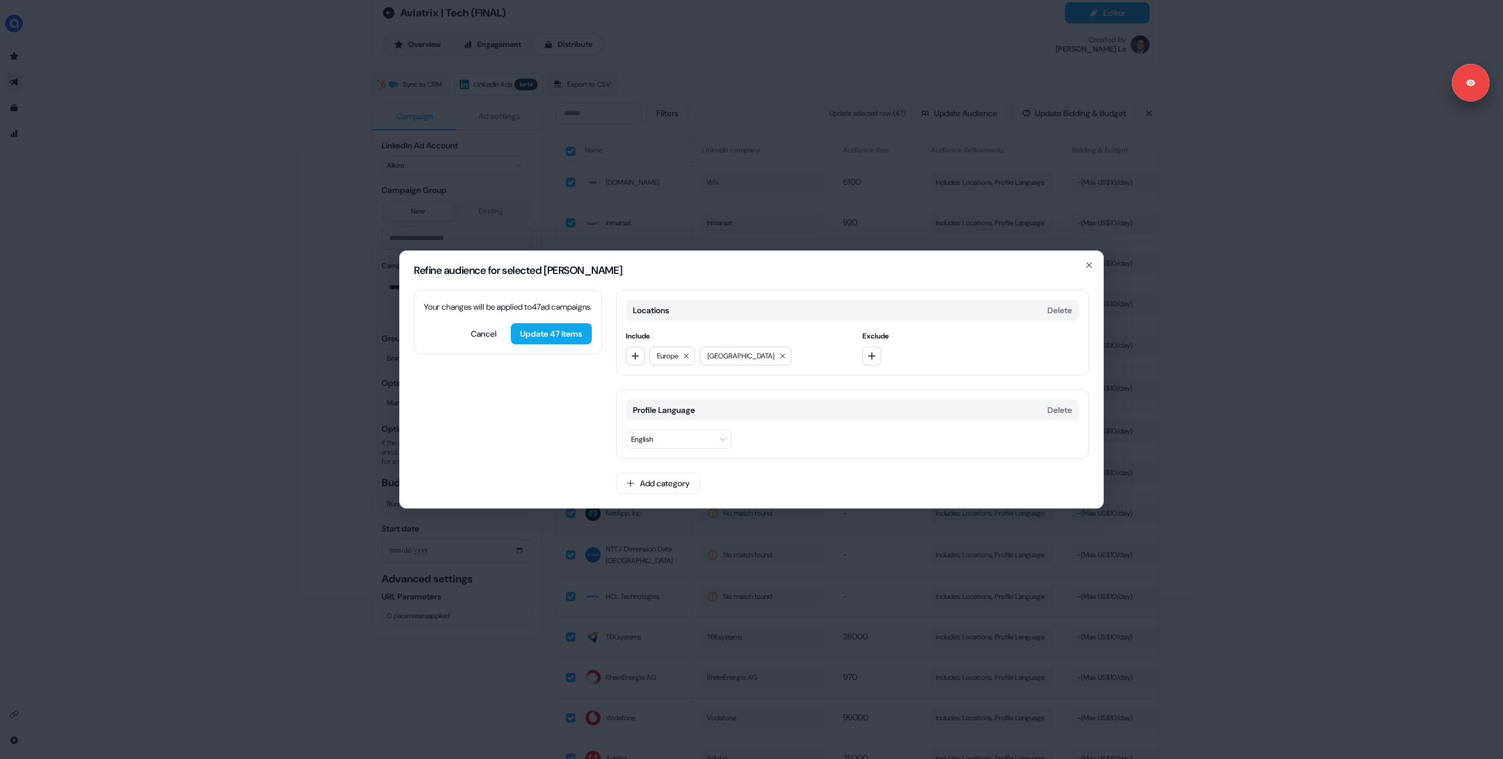
click at [276, 359] on div "Refine audience for selected [PERSON_NAME] Your changes will be applied to 47 […" at bounding box center [751, 379] width 1503 height 759
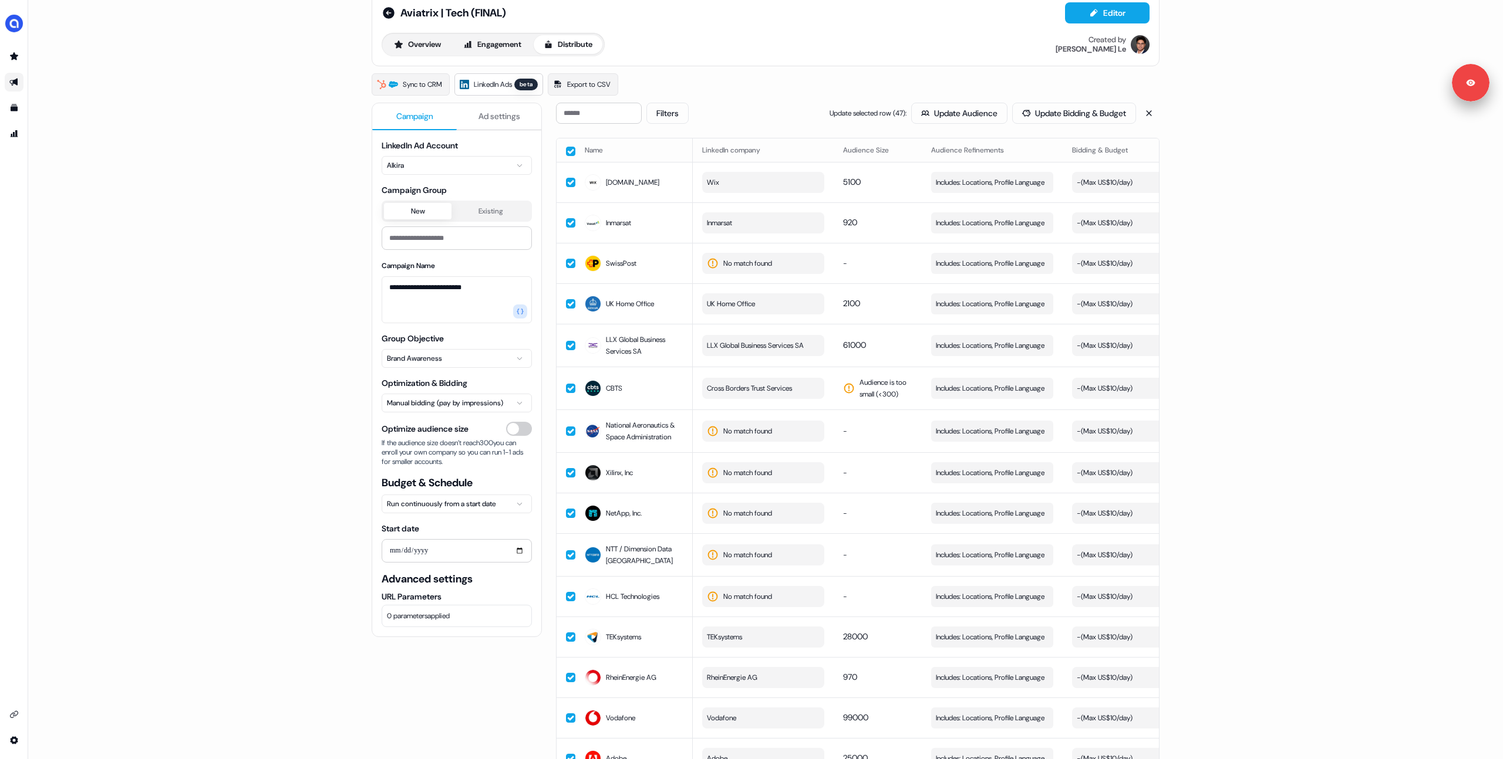
click at [1294, 238] on div "**********" at bounding box center [765, 379] width 1474 height 759
click at [1306, 386] on div "**********" at bounding box center [765, 379] width 1474 height 759
click at [1331, 310] on div "**********" at bounding box center [765, 379] width 1474 height 759
click at [308, 316] on div "**********" at bounding box center [765, 379] width 1474 height 759
click at [947, 116] on button "Update Audience" at bounding box center [959, 113] width 96 height 21
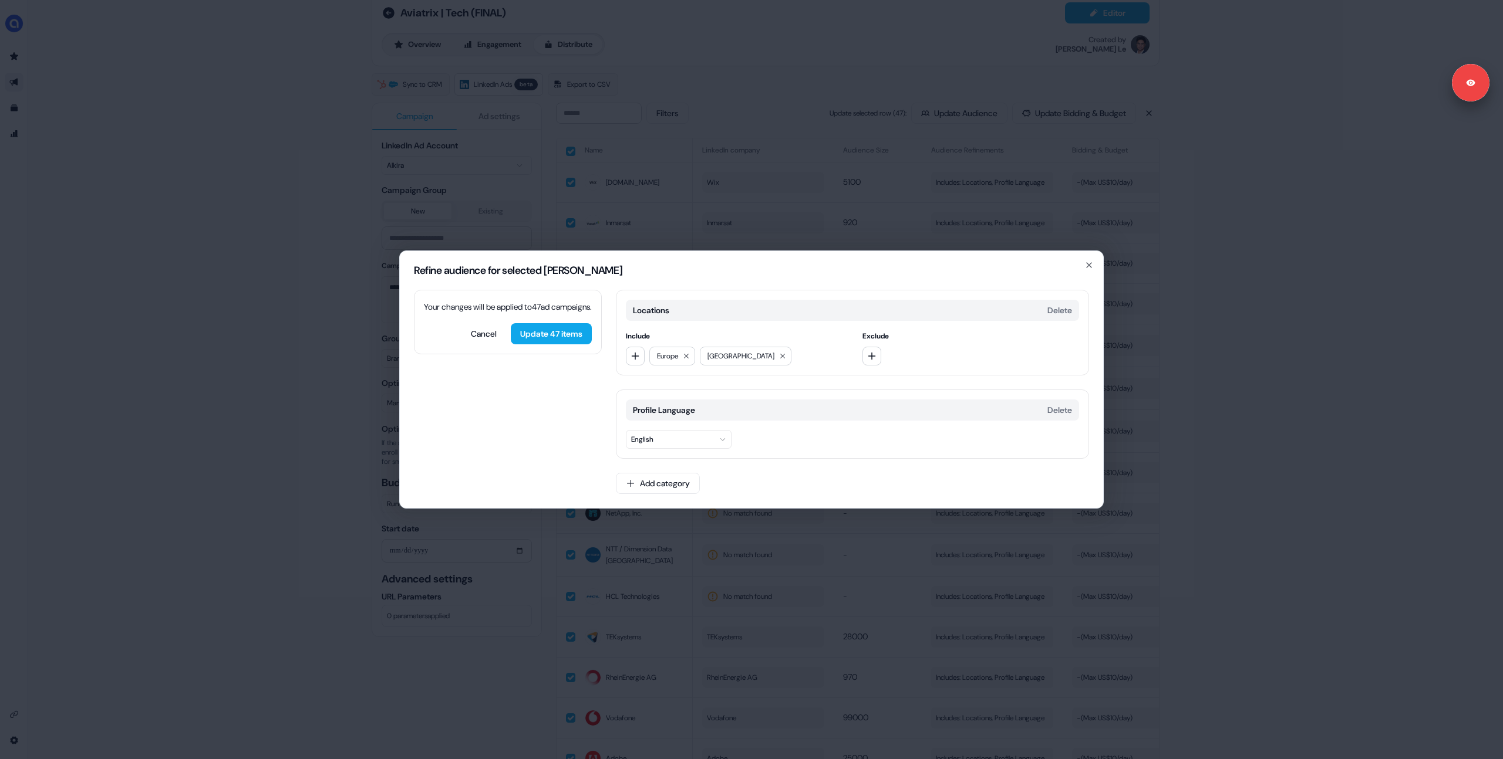
click at [1332, 310] on div "Refine audience for selected [PERSON_NAME] Your changes will be applied to 47 […" at bounding box center [751, 379] width 1503 height 759
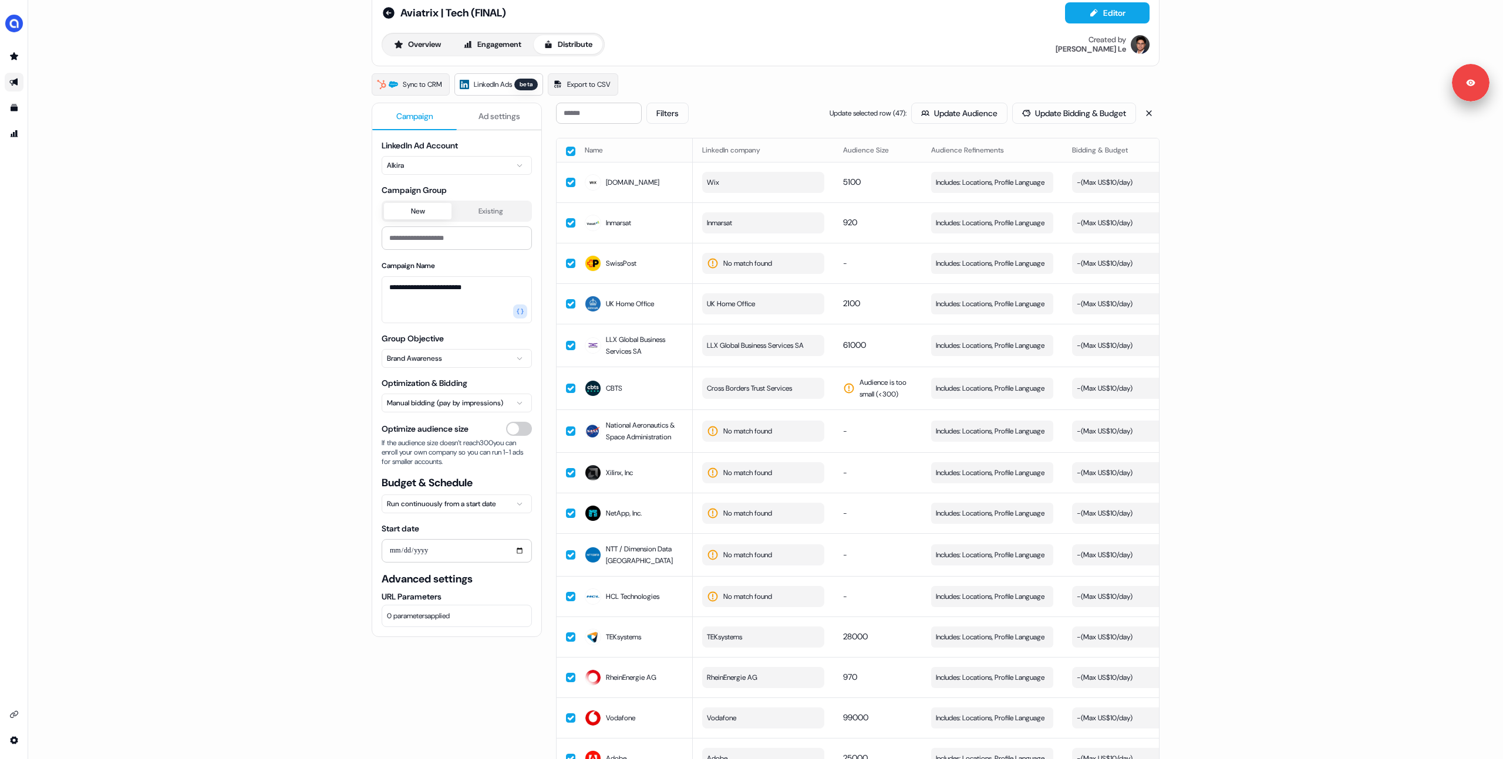
click at [269, 238] on div "**********" at bounding box center [765, 379] width 1474 height 759
click at [386, 15] on icon at bounding box center [389, 13] width 12 height 12
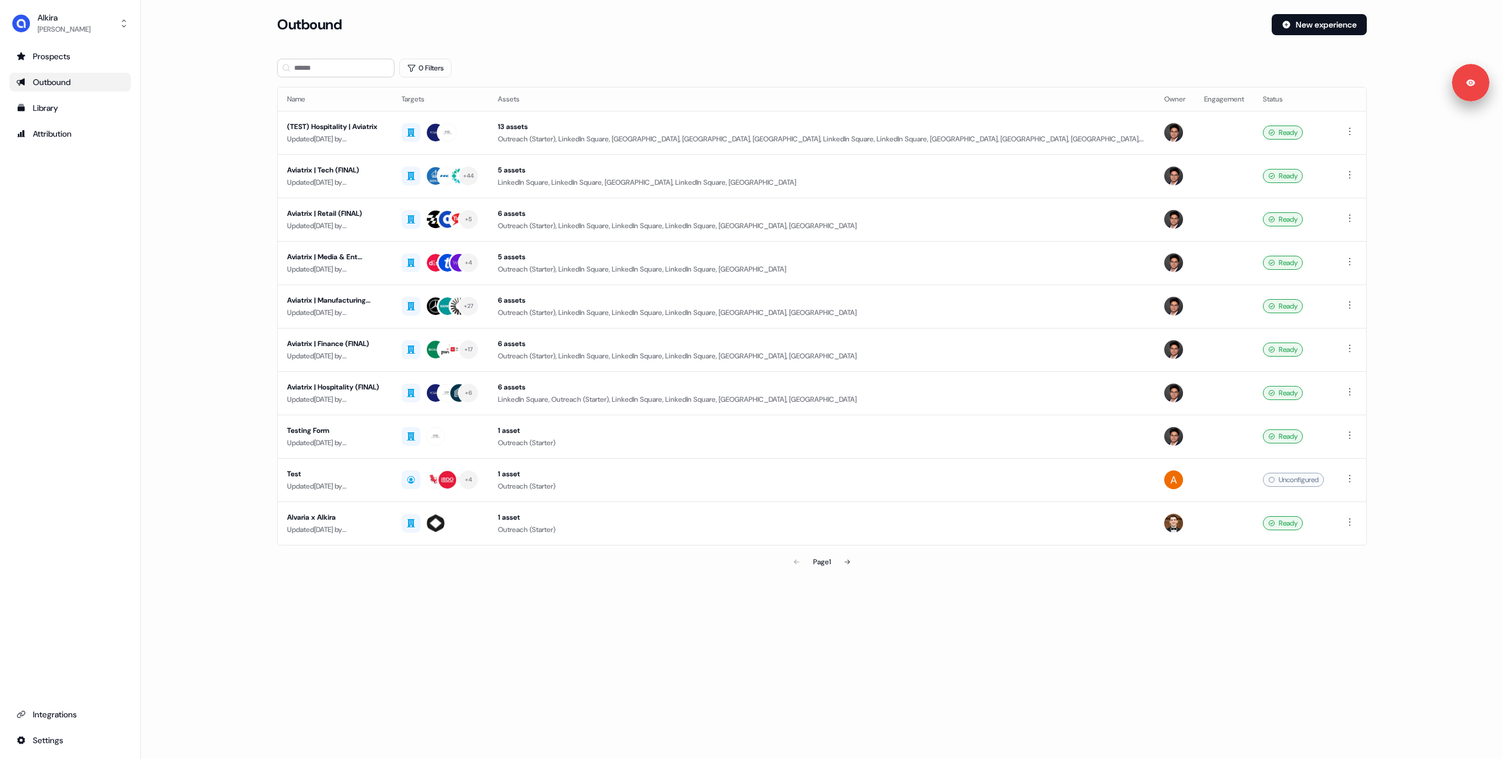
click at [731, 731] on div "Loading... Outbound New experience 0 Filters Name Targets Assets Owner Engageme…" at bounding box center [822, 379] width 1362 height 759
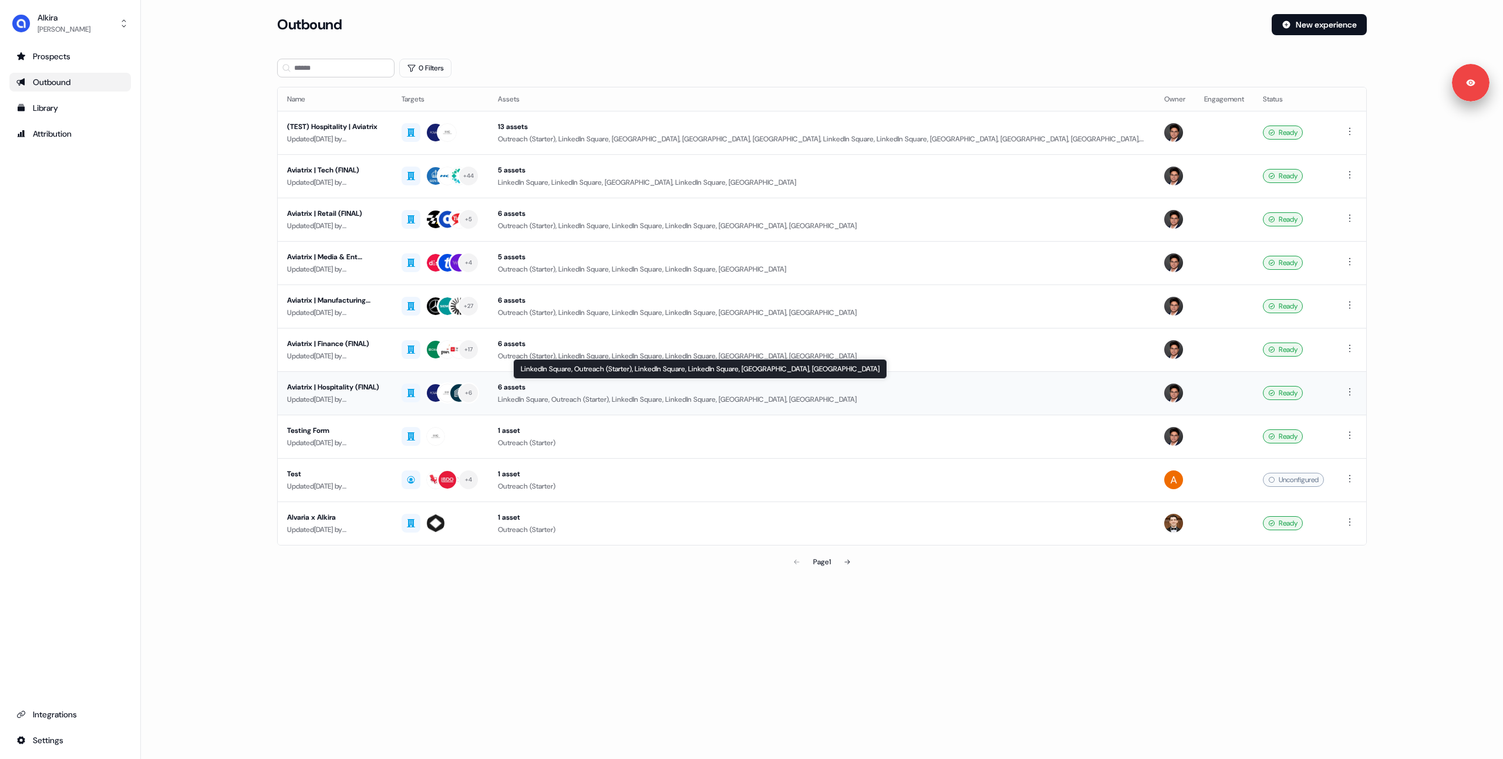
click at [535, 405] on div "LinkedIn Square, Outreach (Starter), LinkedIn Square, LinkedIn Square, [GEOGRAP…" at bounding box center [821, 400] width 647 height 12
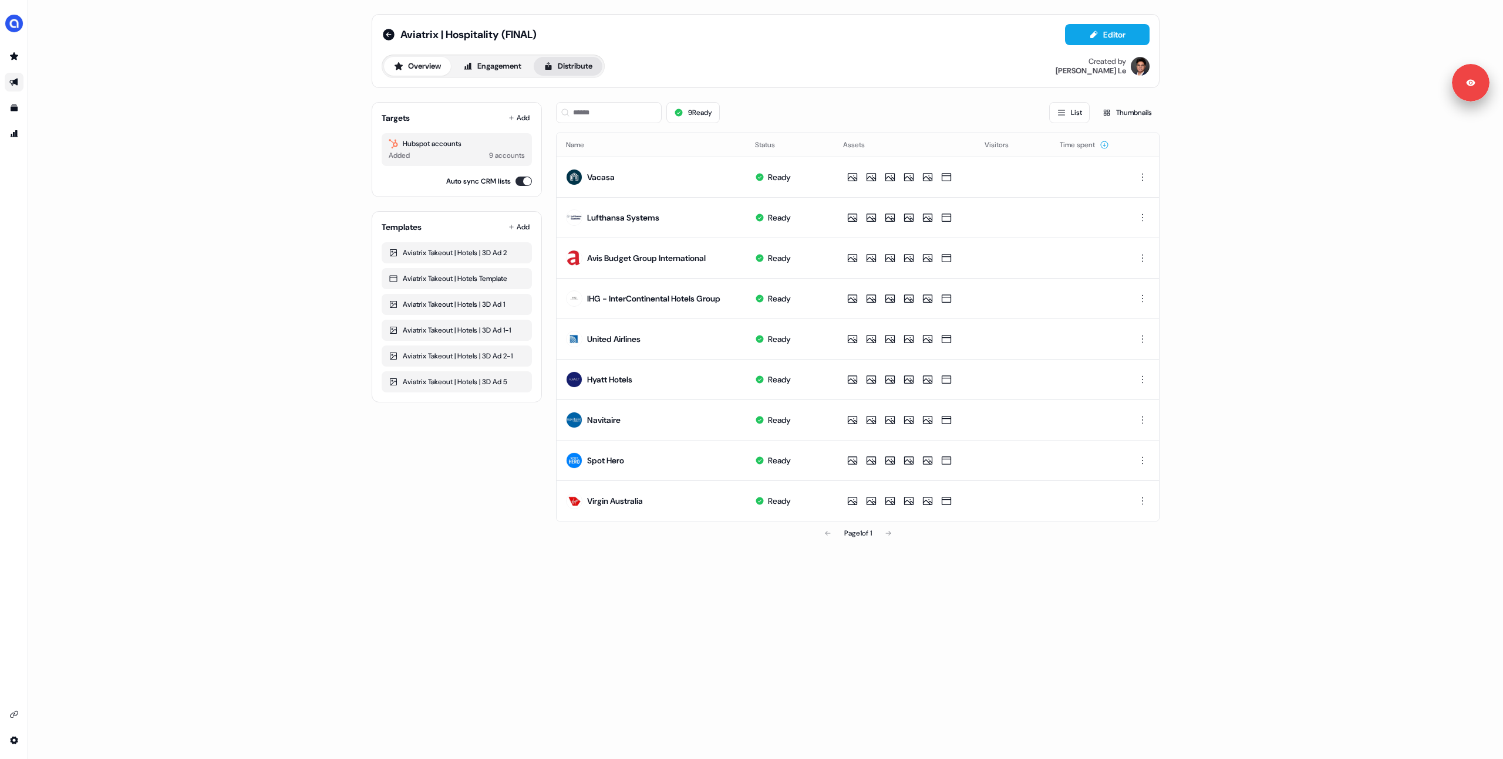
click at [561, 67] on button "Distribute" at bounding box center [568, 66] width 69 height 19
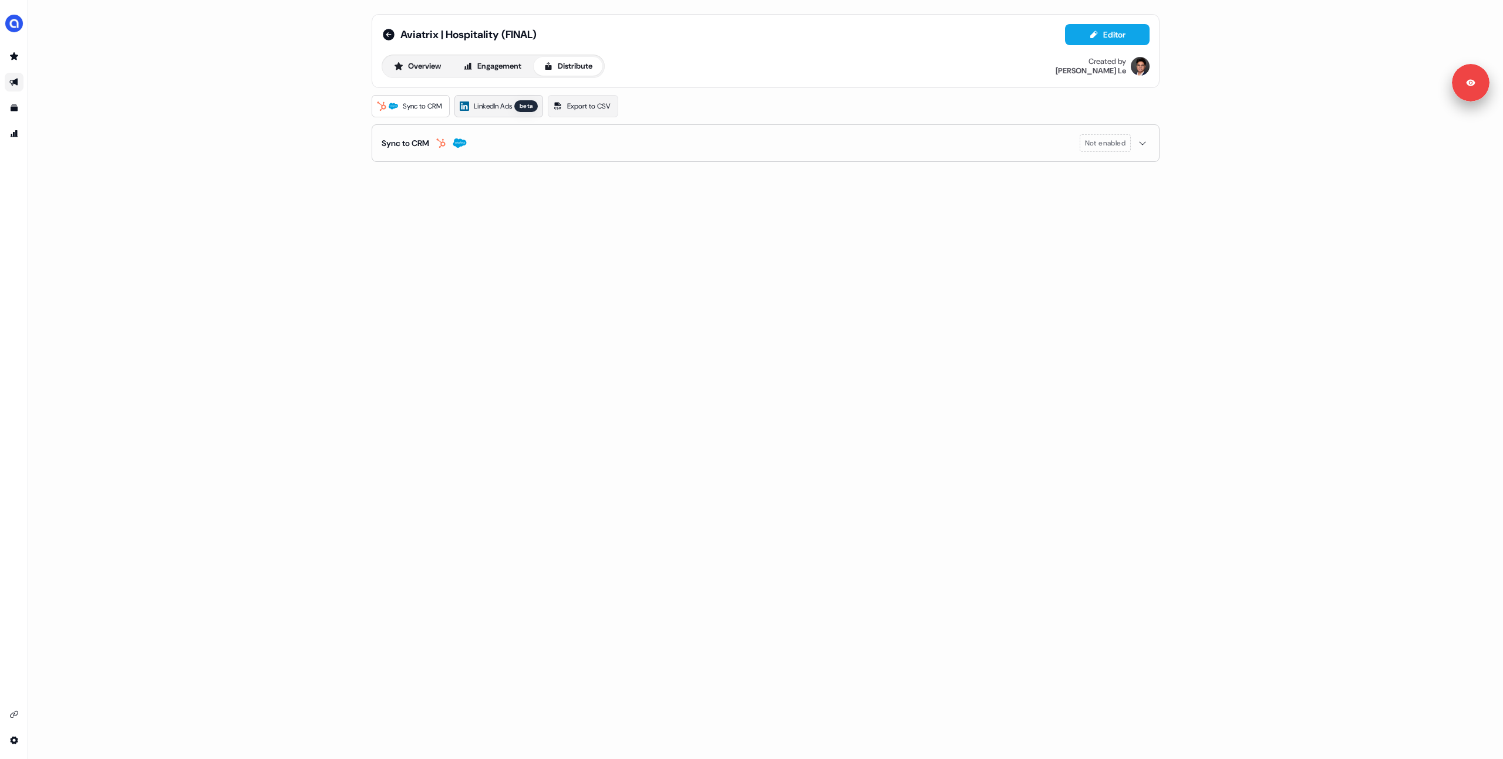
click at [500, 99] on link "LinkedIn Ads beta" at bounding box center [498, 106] width 89 height 22
click at [492, 116] on link "LinkedIn Ads beta" at bounding box center [498, 106] width 89 height 22
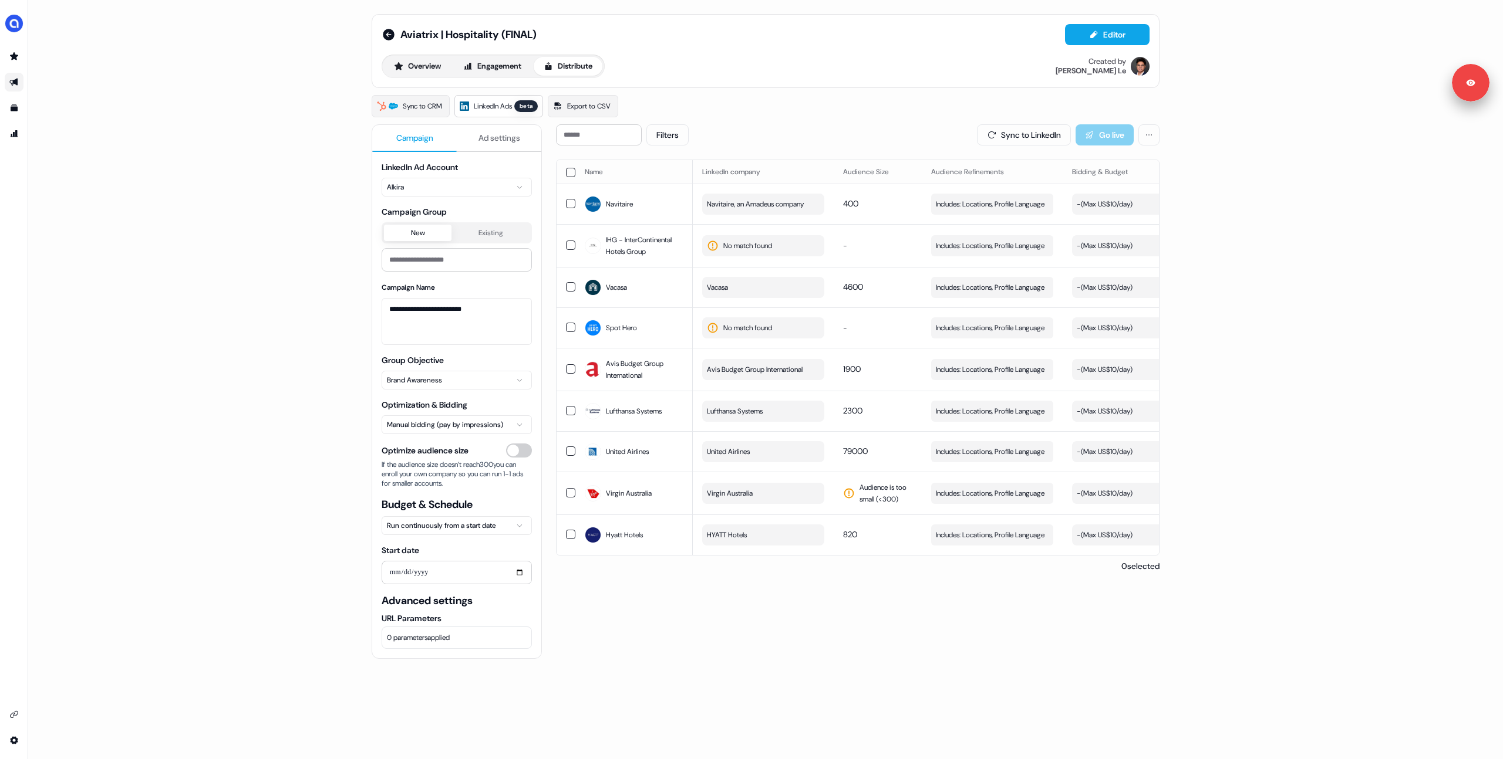
click at [211, 316] on div "**********" at bounding box center [765, 379] width 1474 height 759
click at [382, 40] on icon at bounding box center [389, 35] width 14 height 14
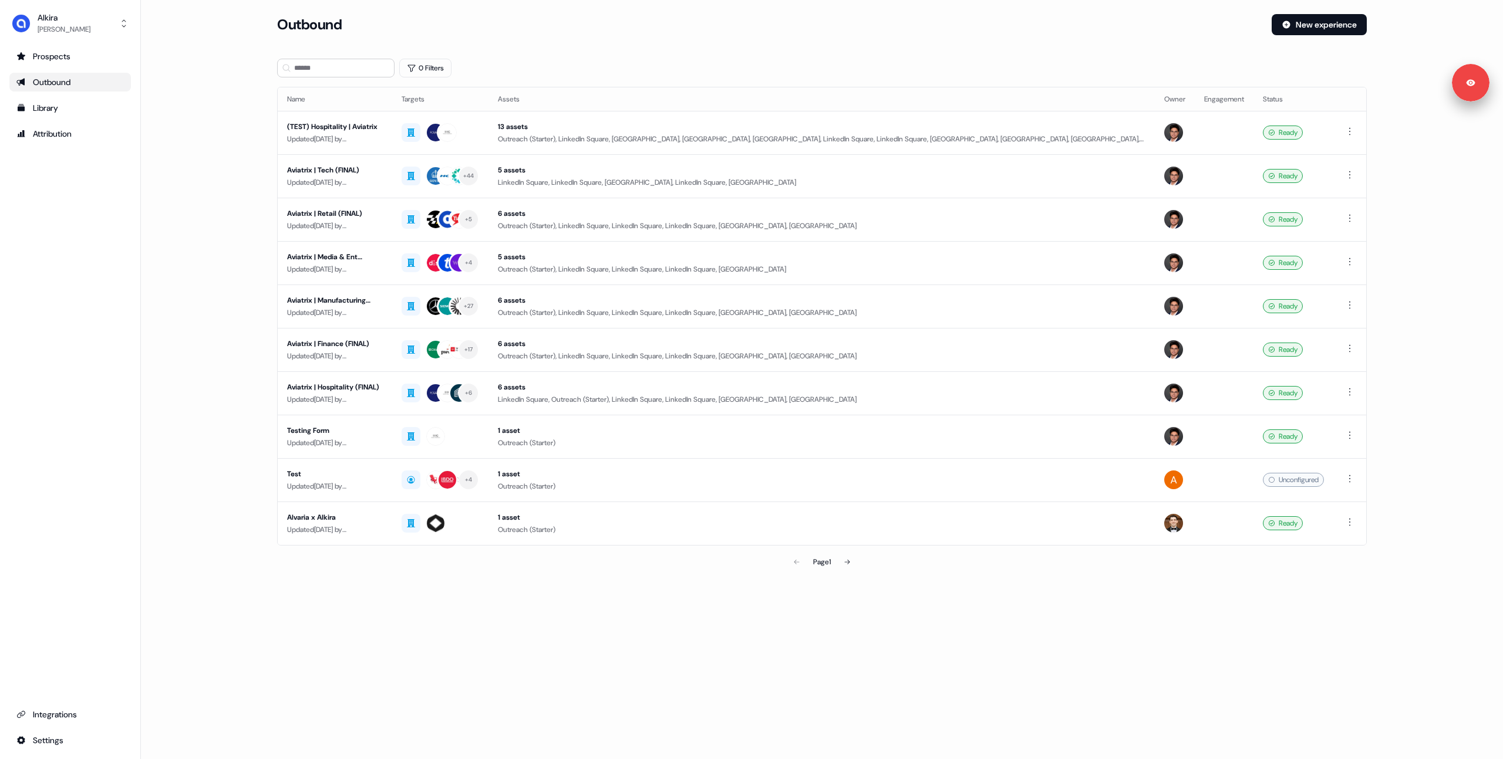
click at [211, 285] on main "Loading... Outbound New experience 0 Filters Name Targets Assets Owner Engageme…" at bounding box center [822, 310] width 1362 height 593
click at [95, 26] on button "[PERSON_NAME]" at bounding box center [69, 23] width 121 height 28
click at [88, 98] on div "Logout" at bounding box center [70, 97] width 112 height 21
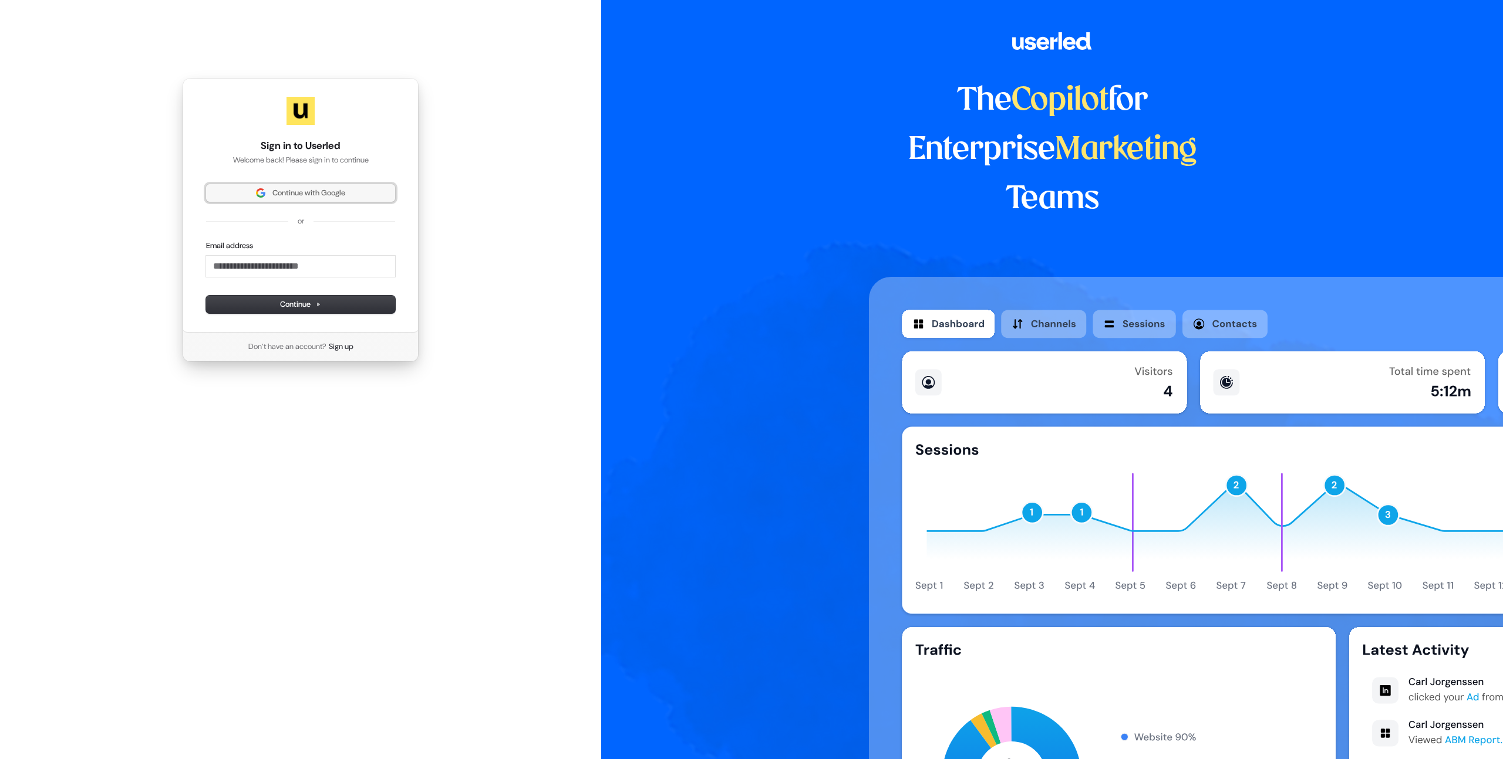
click at [359, 199] on button "Continue with Google" at bounding box center [300, 193] width 189 height 18
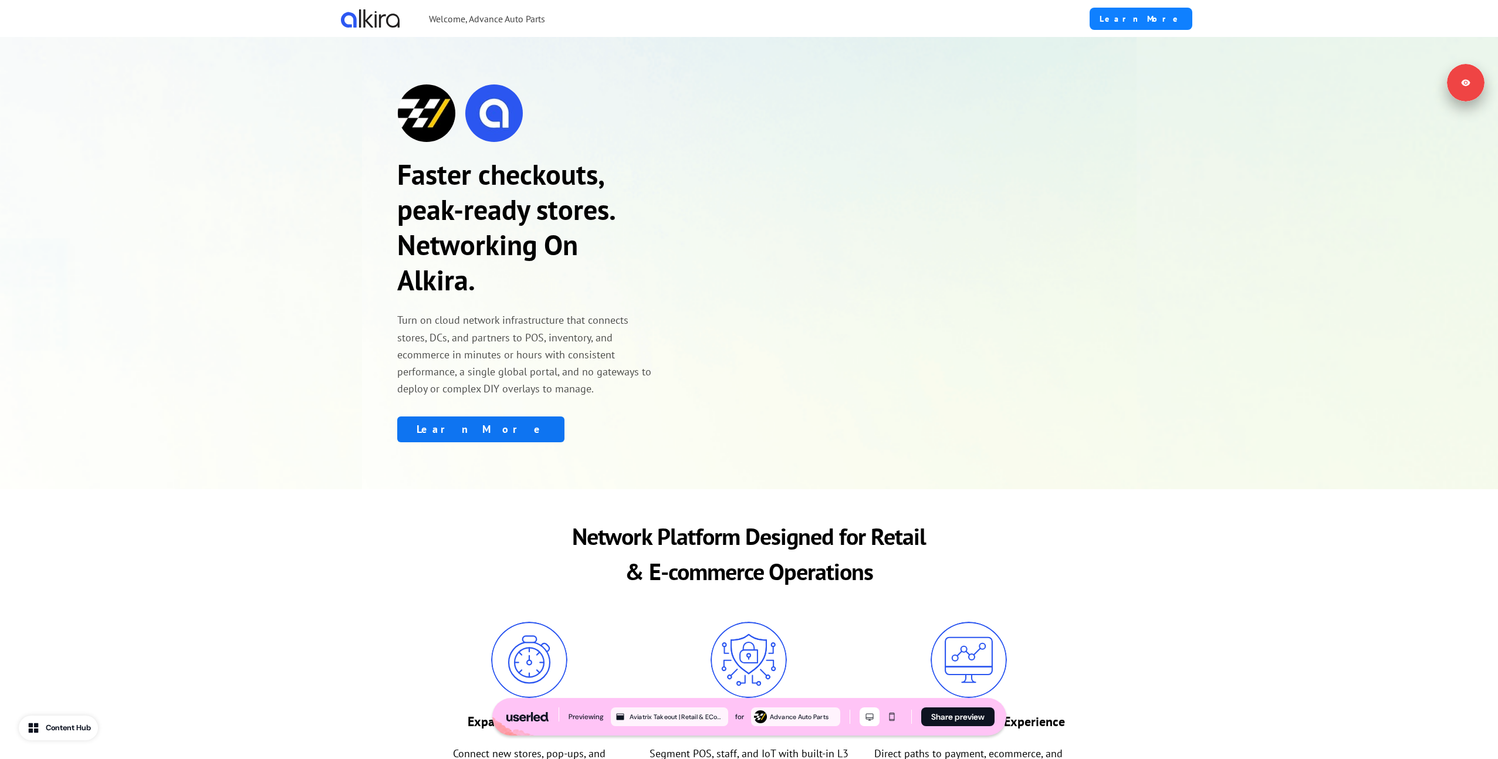
click at [1139, 19] on link "Learn More" at bounding box center [1141, 19] width 103 height 22
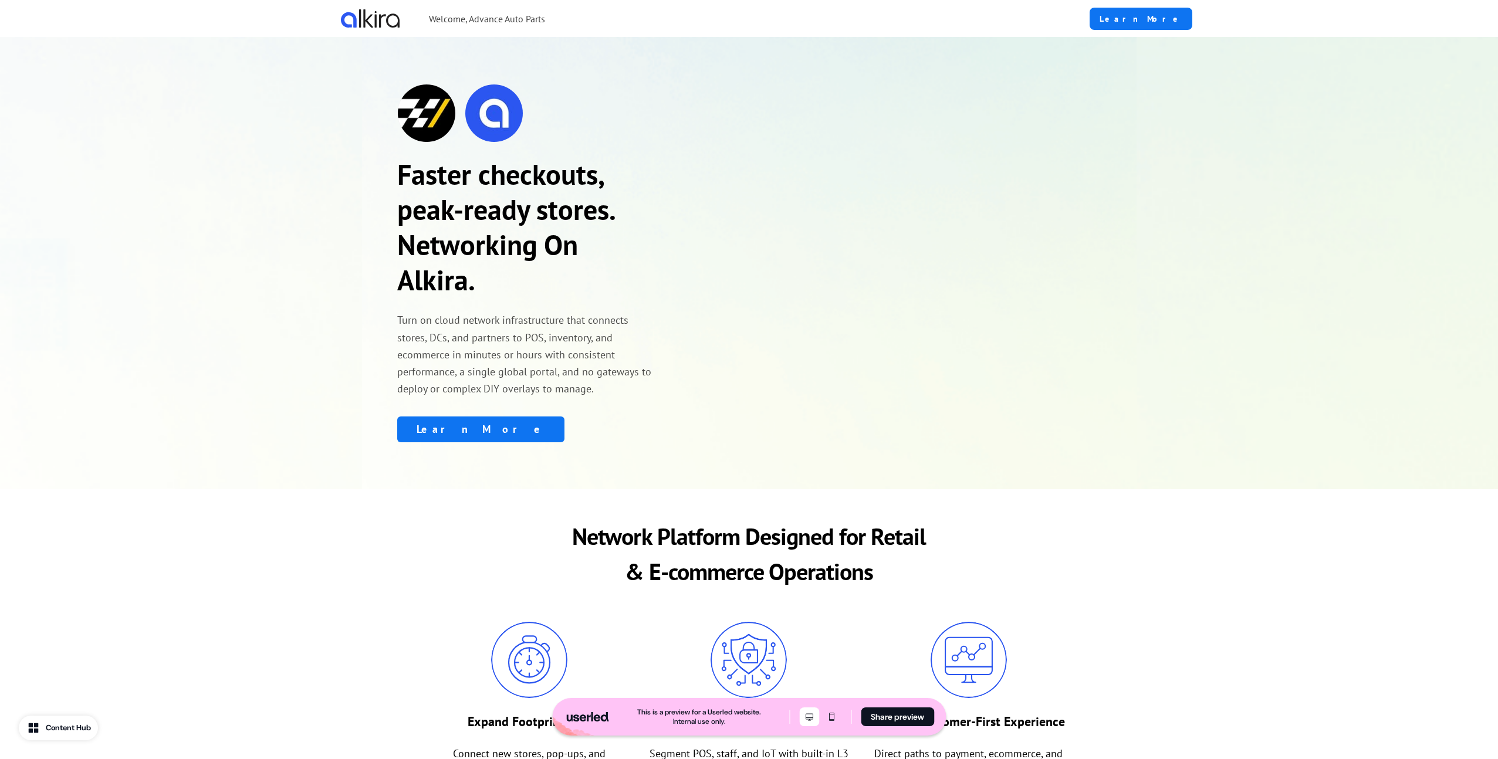
drag, startPoint x: 220, startPoint y: 160, endPoint x: 282, endPoint y: 78, distance: 102.2
click at [220, 160] on div "Faster checkouts, peak-ready stores. Networking On Alkira. Turn on cloud networ…" at bounding box center [749, 263] width 1498 height 452
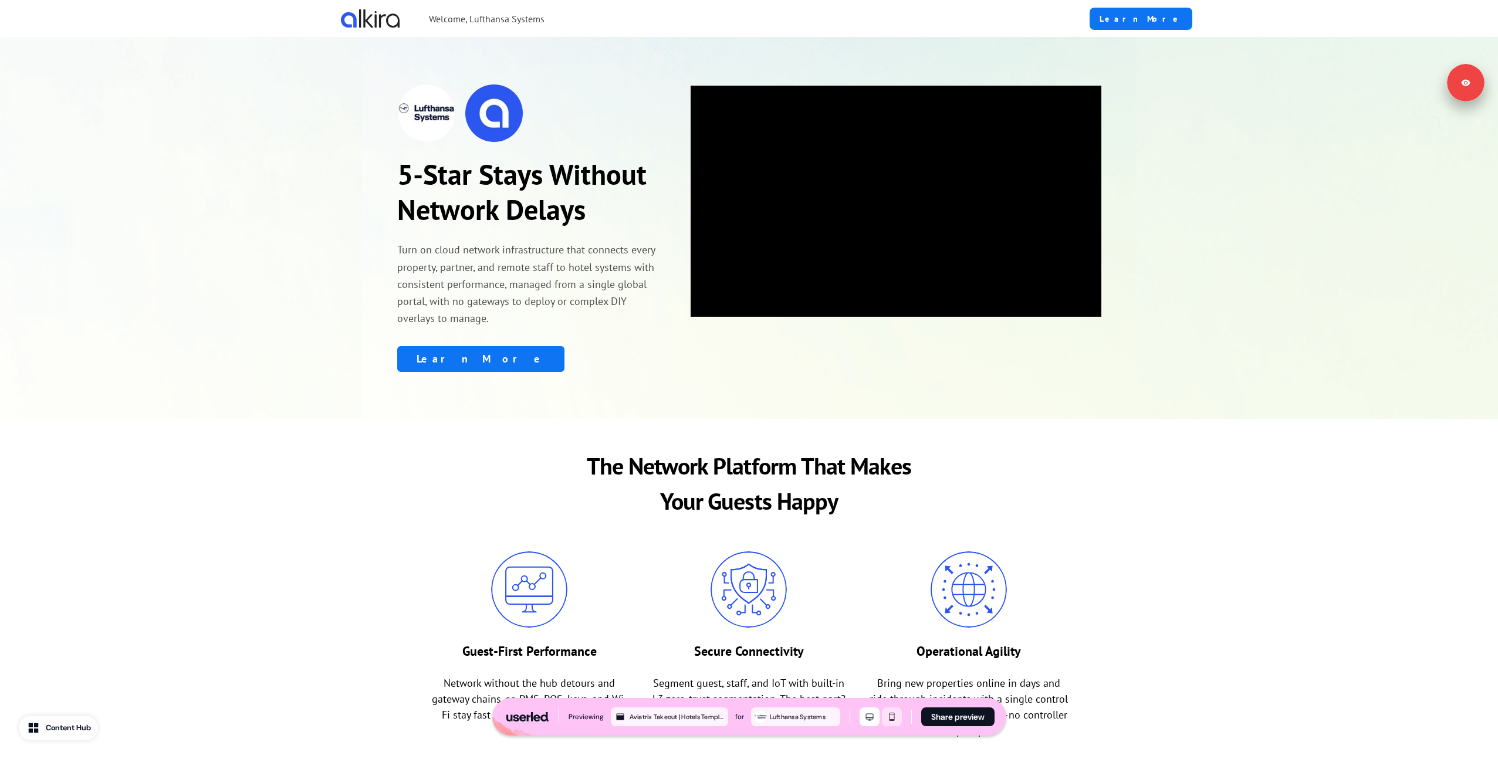
click at [893, 721] on icon "Mobile mode" at bounding box center [891, 717] width 5 height 8
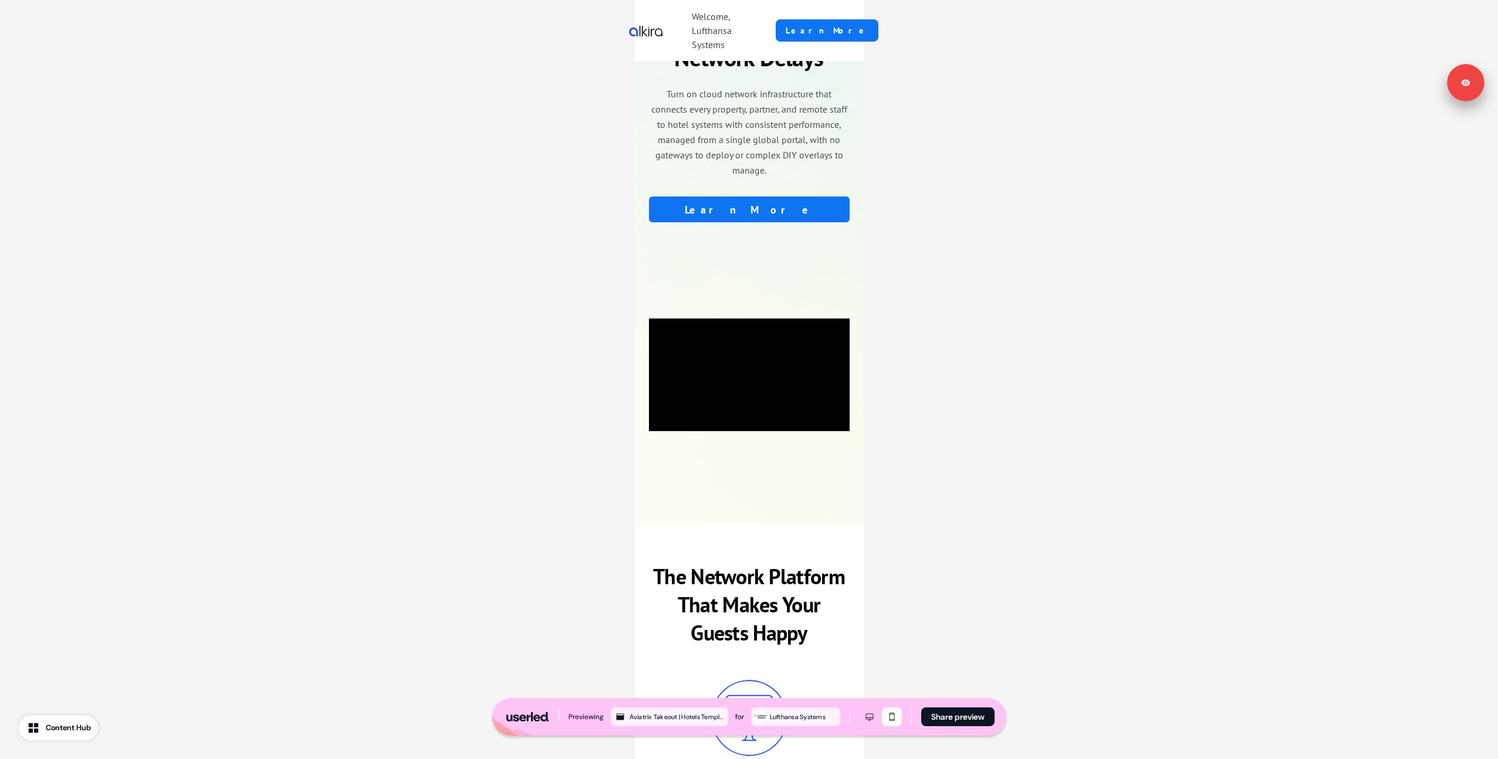
scroll to position [154, 0]
click at [749, 460] on section "Hero video" at bounding box center [749, 374] width 201 height 235
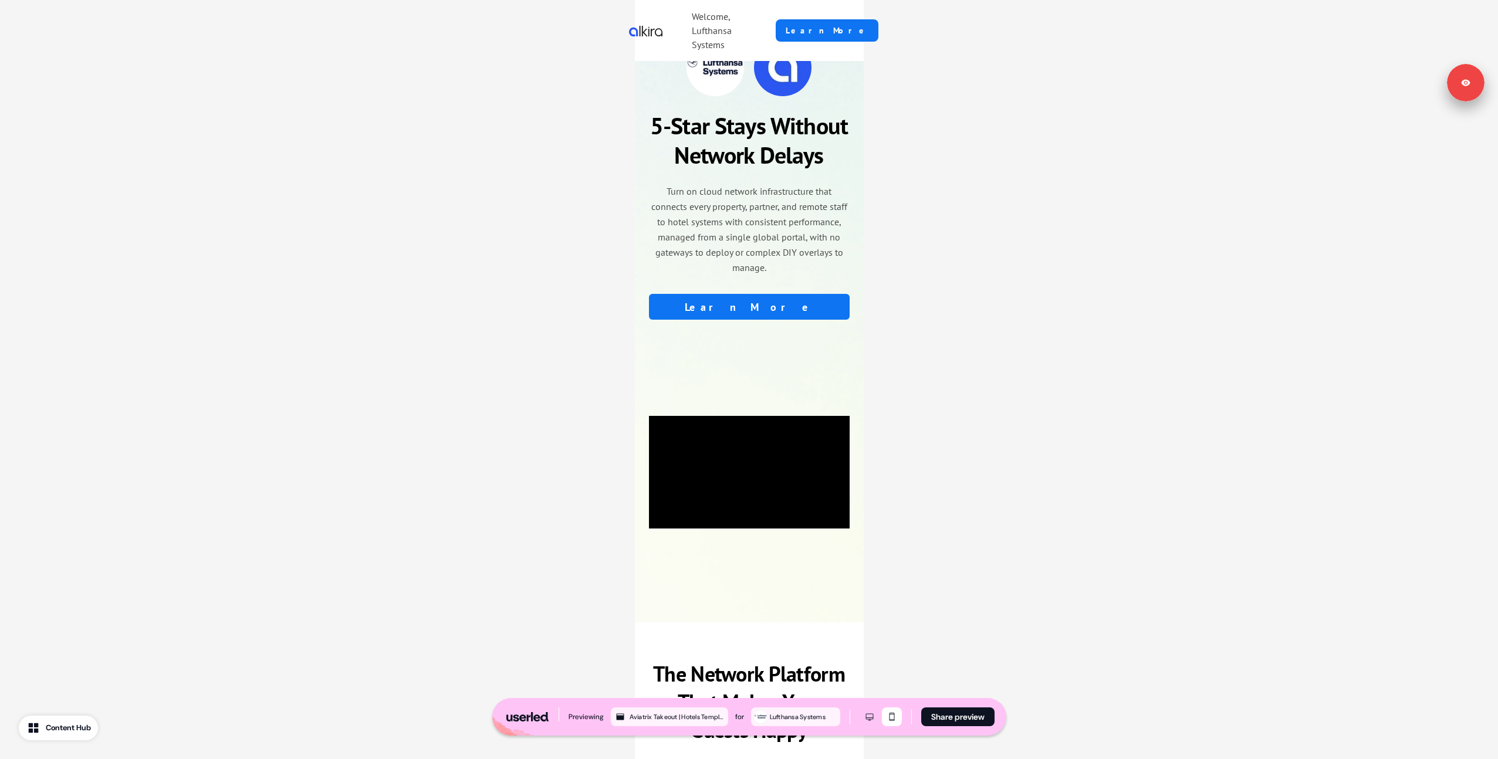
scroll to position [0, 0]
